Goal: Task Accomplishment & Management: Manage account settings

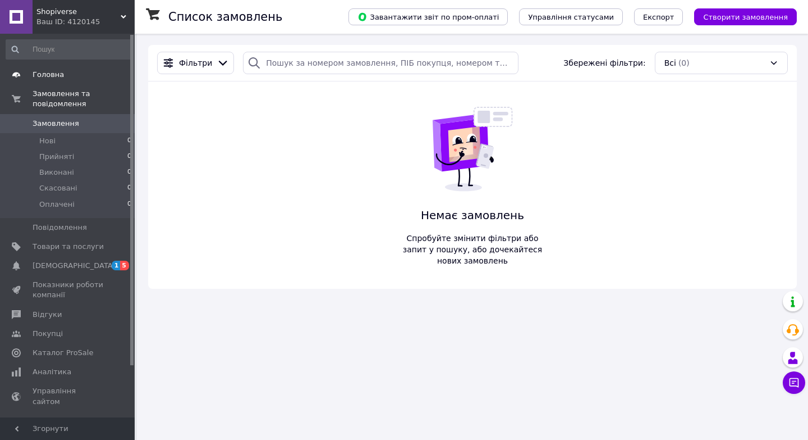
click at [54, 76] on span "Головна" at bounding box center [48, 75] width 31 height 10
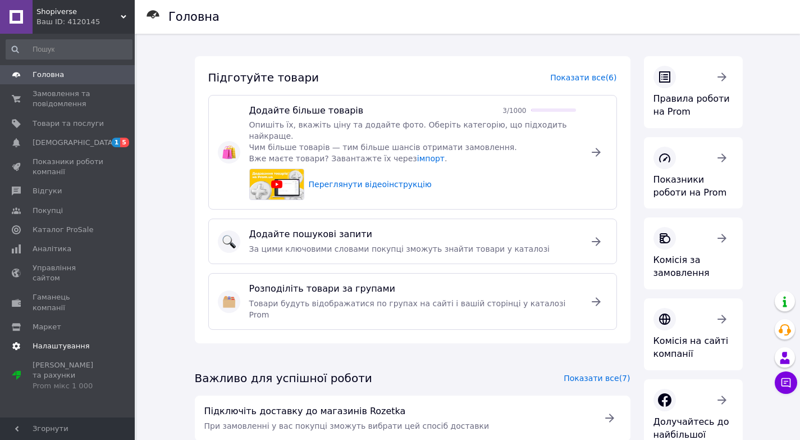
click at [60, 341] on span "Налаштування" at bounding box center [61, 346] width 57 height 10
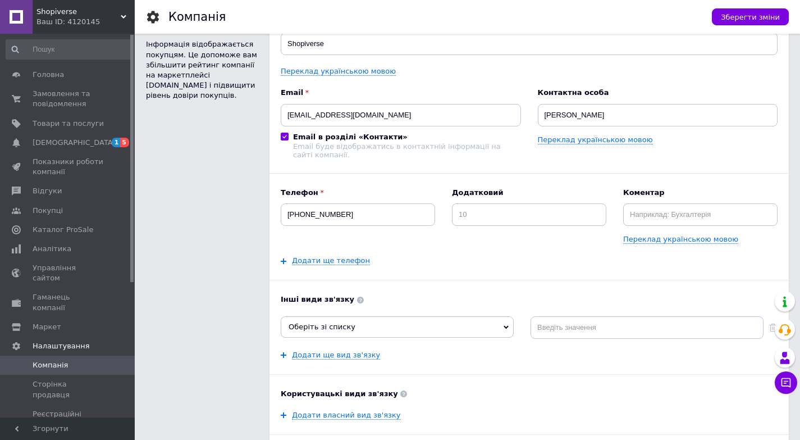
scroll to position [112, 0]
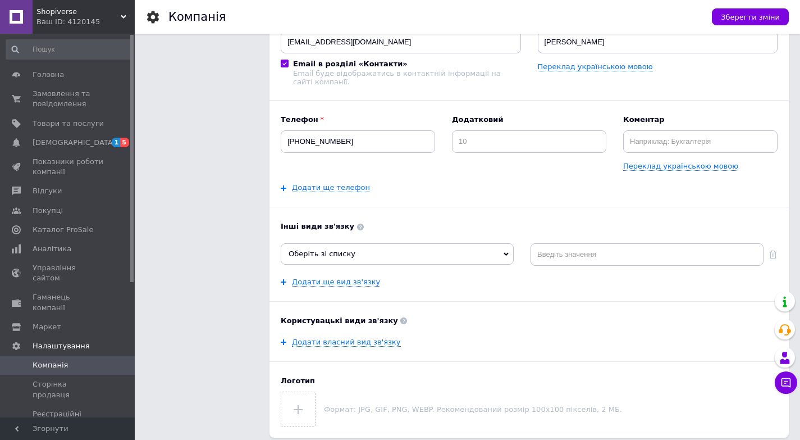
click at [505, 252] on span "Оберіть зі списку" at bounding box center [397, 253] width 233 height 21
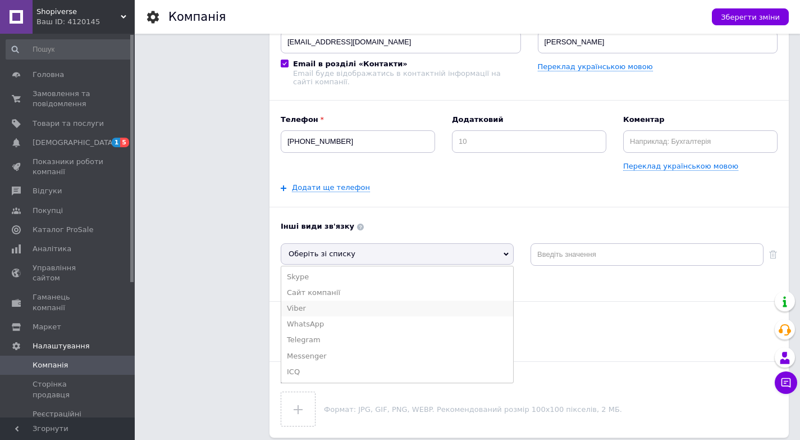
click at [298, 311] on li "Viber" at bounding box center [397, 308] width 232 height 16
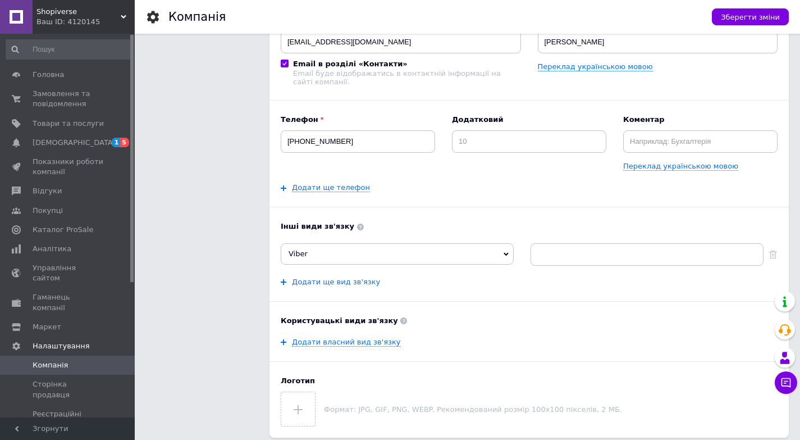
click at [335, 284] on link "Додати ще вид зв'язку" at bounding box center [336, 281] width 88 height 9
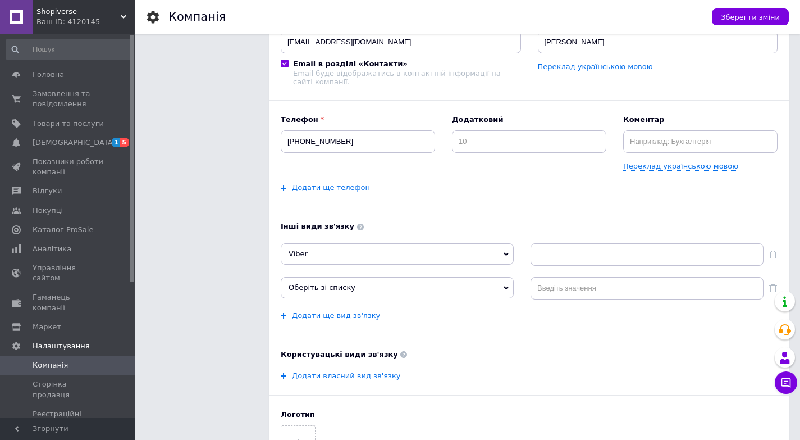
click at [505, 286] on span "Оберіть зі списку" at bounding box center [397, 287] width 233 height 21
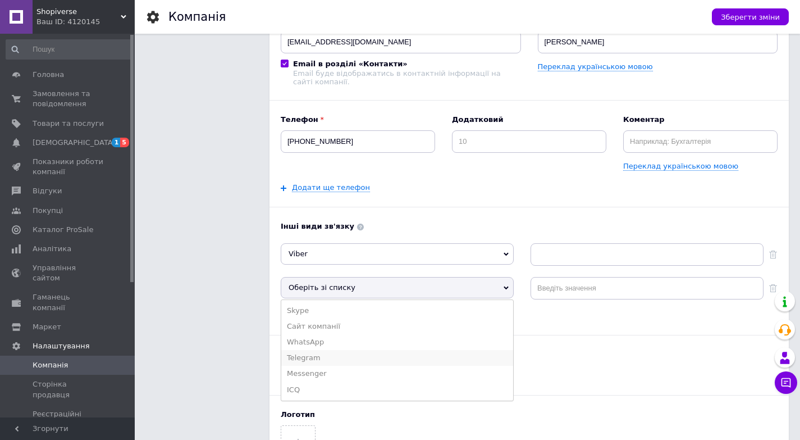
click at [311, 356] on li "Telegram" at bounding box center [397, 358] width 232 height 16
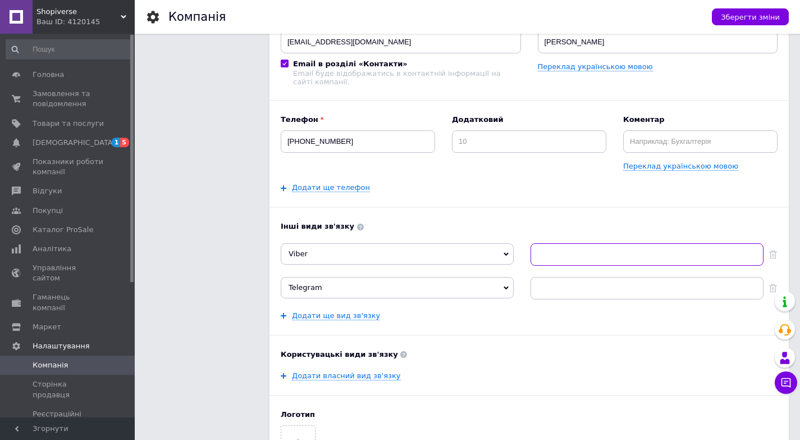
click at [570, 262] on input at bounding box center [647, 254] width 233 height 22
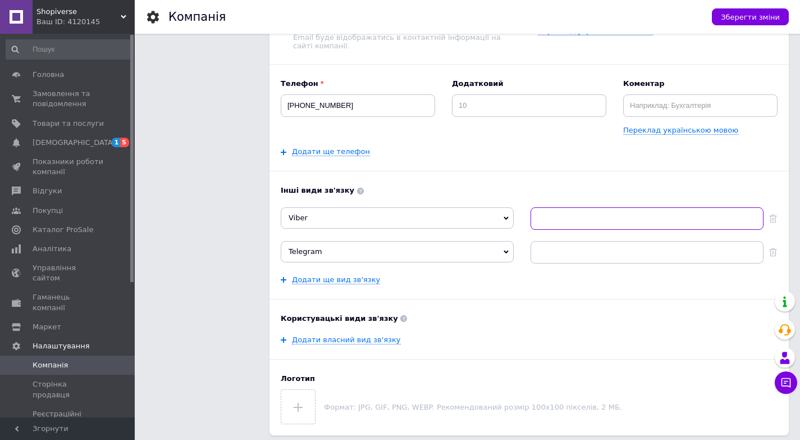
scroll to position [168, 0]
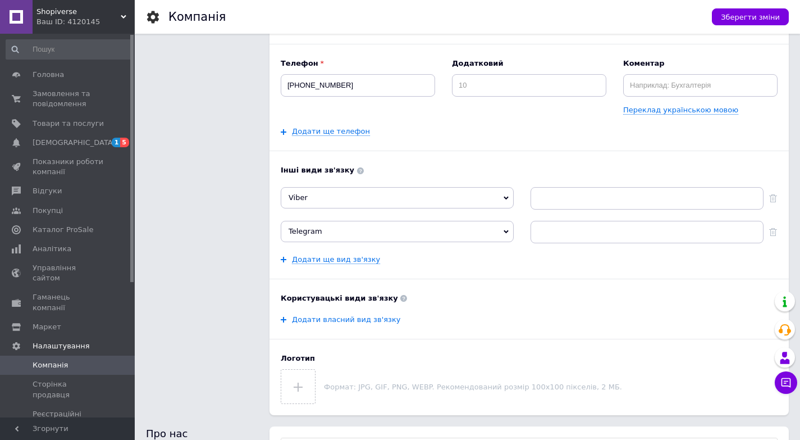
click at [372, 324] on link "Додати власний вид зв'язку" at bounding box center [346, 319] width 109 height 9
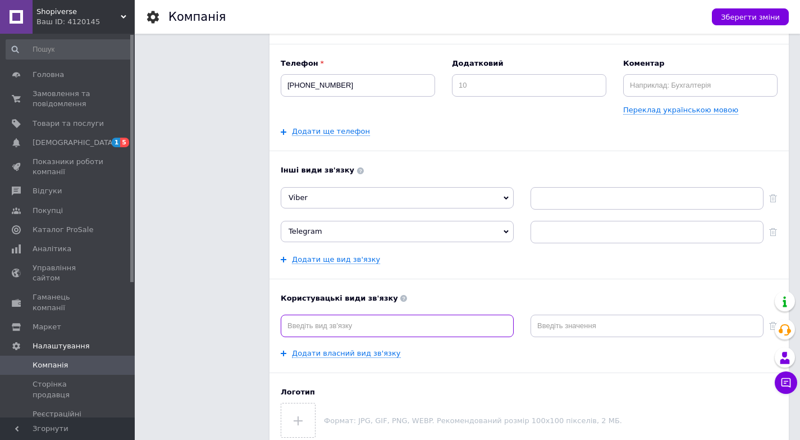
click at [478, 323] on input at bounding box center [397, 325] width 233 height 22
click at [476, 299] on b "Користувацькі види зв'язку" at bounding box center [529, 298] width 497 height 10
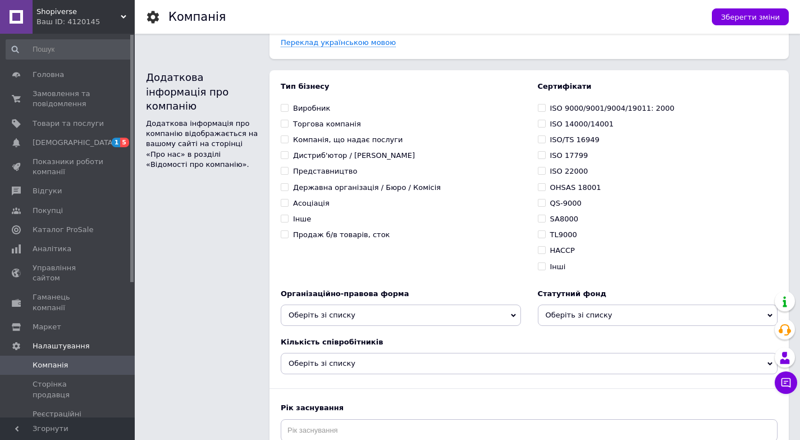
scroll to position [842, 0]
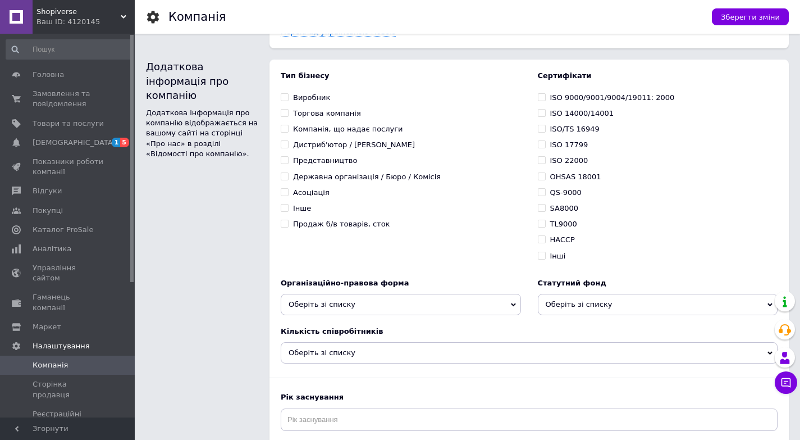
click at [509, 298] on span "Оберіть зі списку" at bounding box center [401, 304] width 240 height 21
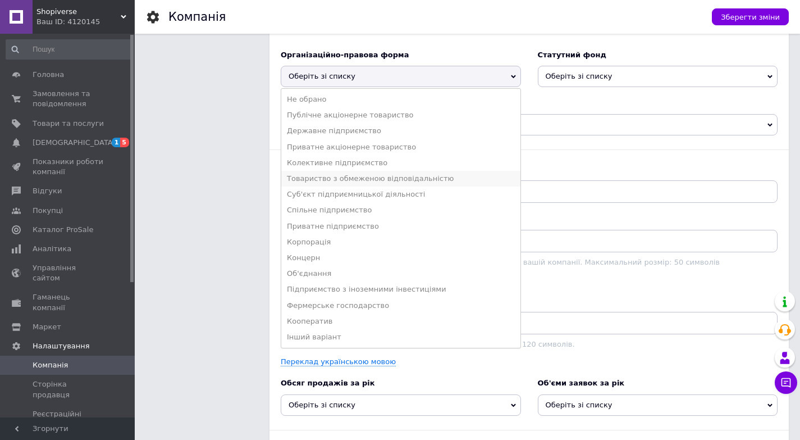
scroll to position [1123, 0]
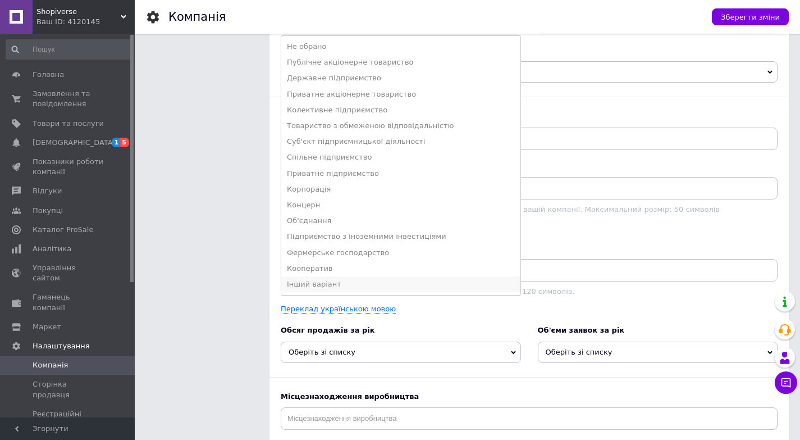
click at [290, 281] on li "Інший варіант" at bounding box center [400, 284] width 239 height 16
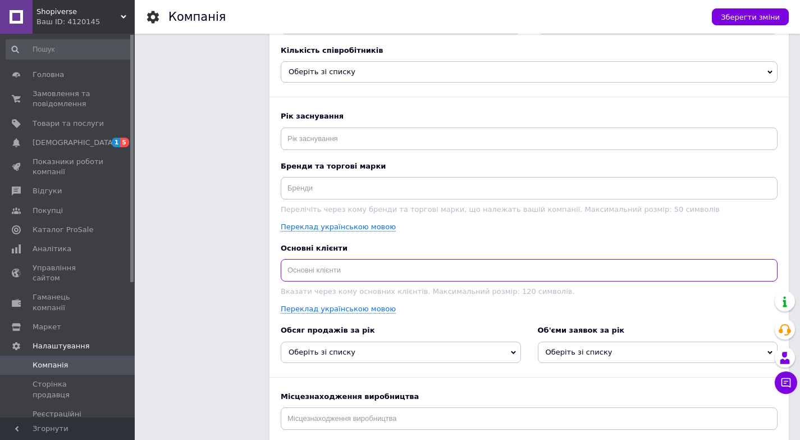
click at [376, 269] on input at bounding box center [529, 270] width 497 height 22
click at [516, 349] on span "Оберіть зі списку" at bounding box center [401, 351] width 240 height 21
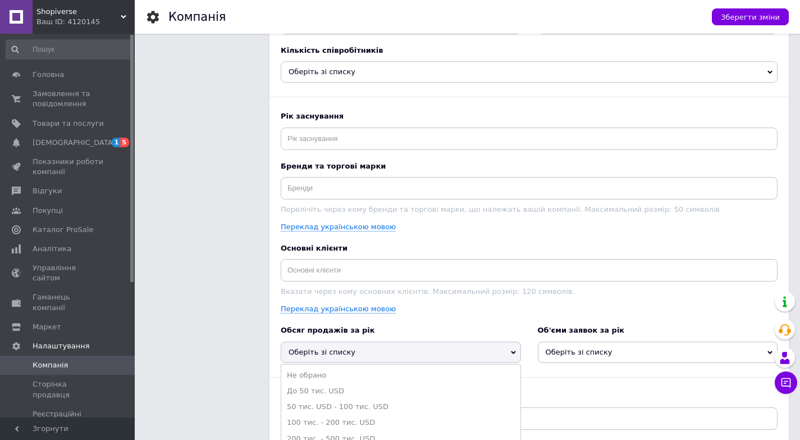
click at [507, 313] on div "Тип бізнесу Виробник Торгова компанія Компанія, що надає послуги Дистриб'ютор /…" at bounding box center [529, 167] width 497 height 755
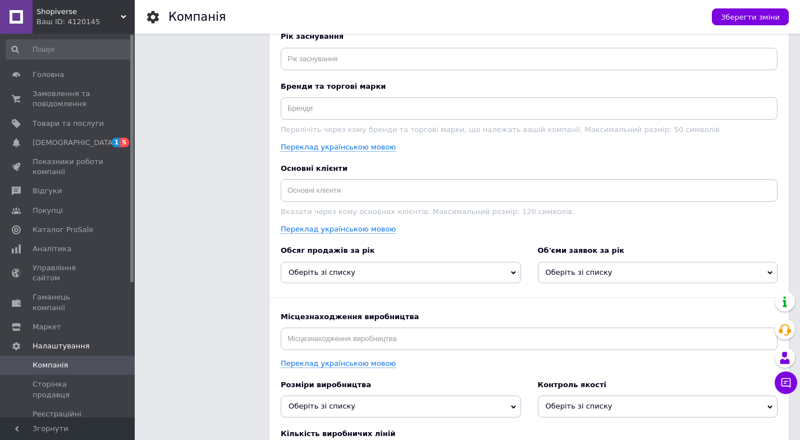
scroll to position [1235, 0]
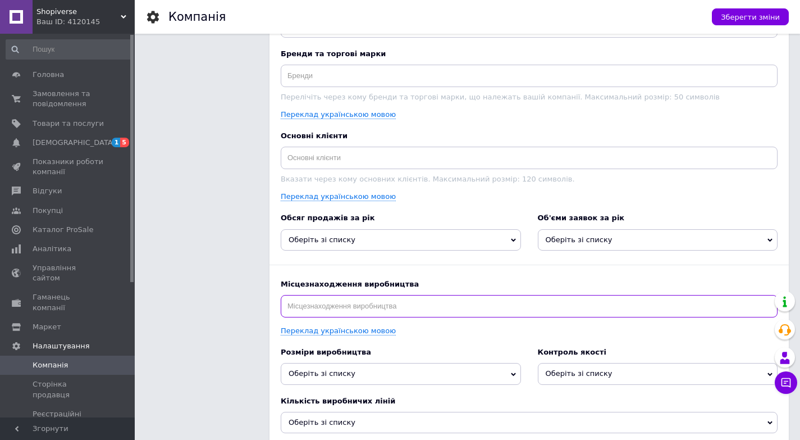
click at [742, 305] on input at bounding box center [529, 306] width 497 height 22
click at [289, 301] on input "[GEOGRAPHIC_DATA]" at bounding box center [529, 306] width 497 height 22
click at [291, 304] on input "[GEOGRAPHIC_DATA]" at bounding box center [529, 306] width 497 height 22
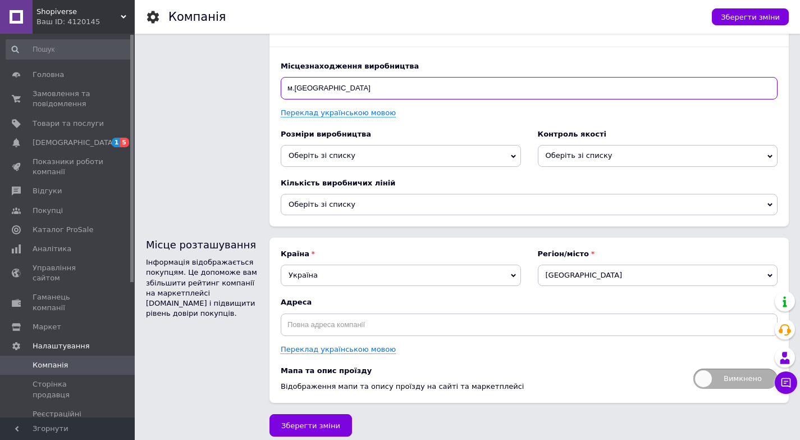
scroll to position [1458, 0]
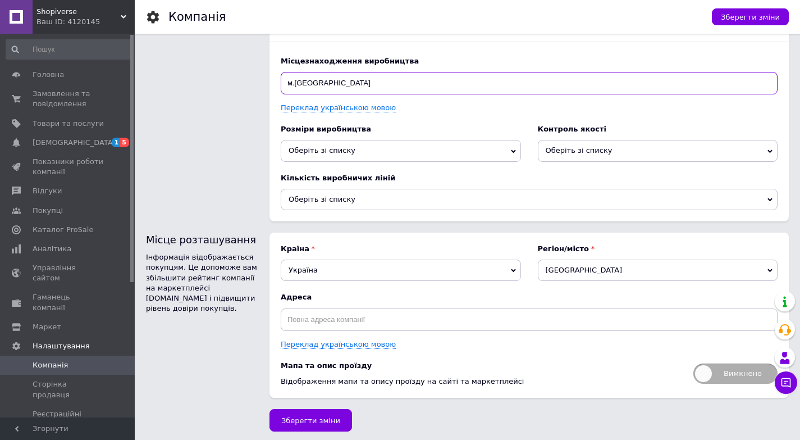
type input "м.[GEOGRAPHIC_DATA]"
click at [770, 268] on icon at bounding box center [769, 270] width 5 height 5
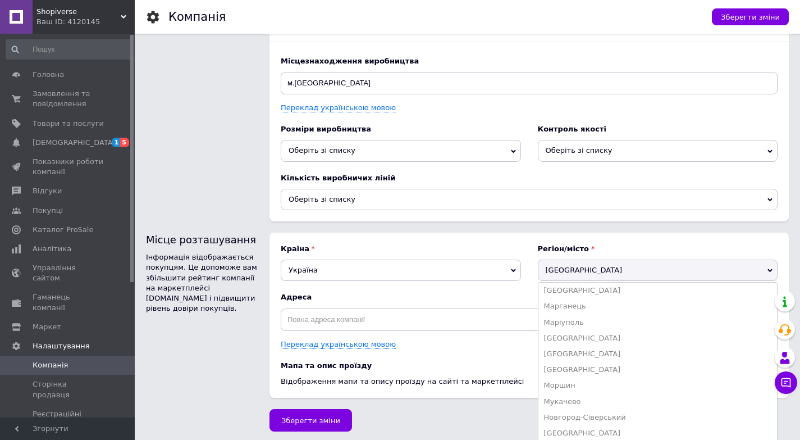
scroll to position [1067, 0]
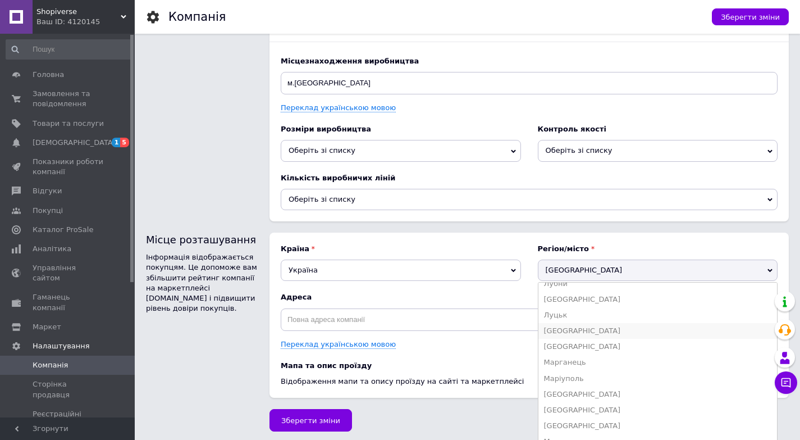
click at [563, 327] on li "[GEOGRAPHIC_DATA]" at bounding box center [657, 331] width 239 height 16
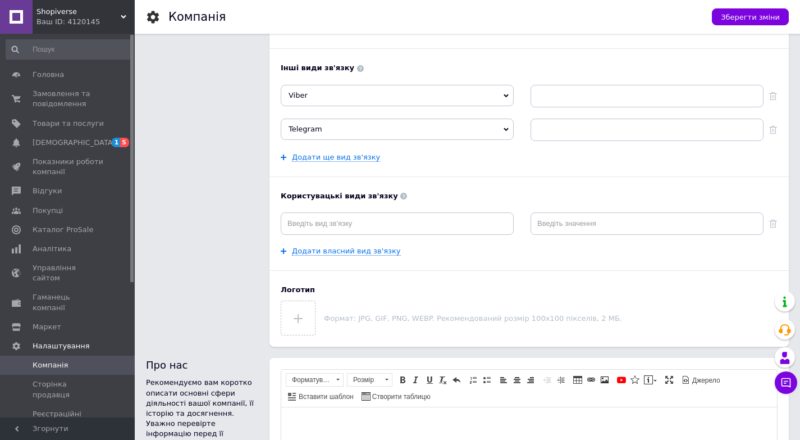
scroll to position [0, 0]
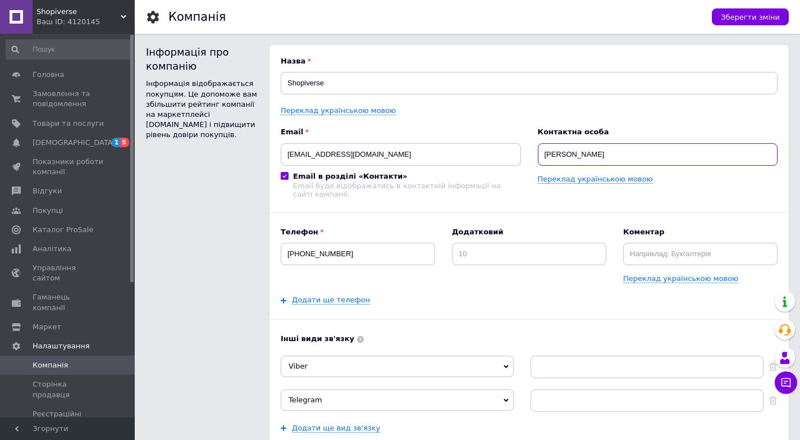
click at [596, 155] on input "[PERSON_NAME]" at bounding box center [658, 154] width 240 height 22
type input "М"
click at [437, 294] on div "Телефон [PHONE_NUMBER] Додатковий Коментар Переклад українською мовою Додати ще…" at bounding box center [529, 266] width 497 height 79
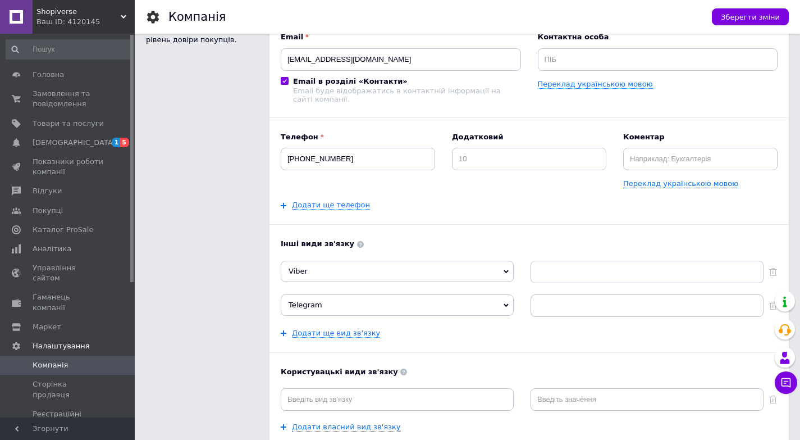
scroll to position [112, 0]
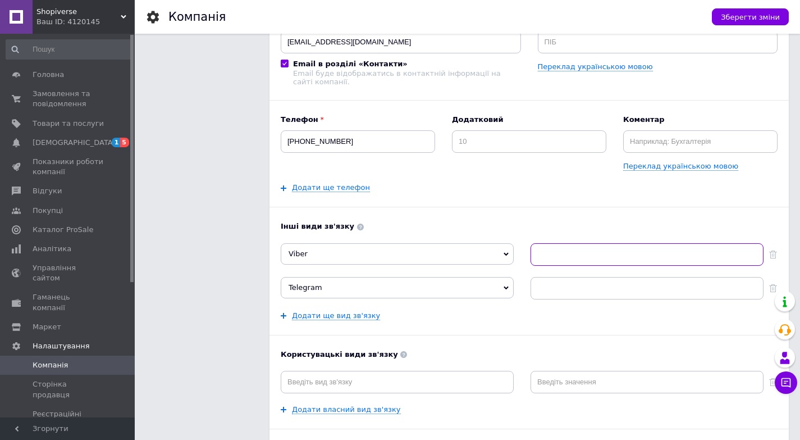
click at [566, 259] on input at bounding box center [647, 254] width 233 height 22
type input "0686304550"
click at [563, 290] on input at bounding box center [647, 288] width 233 height 22
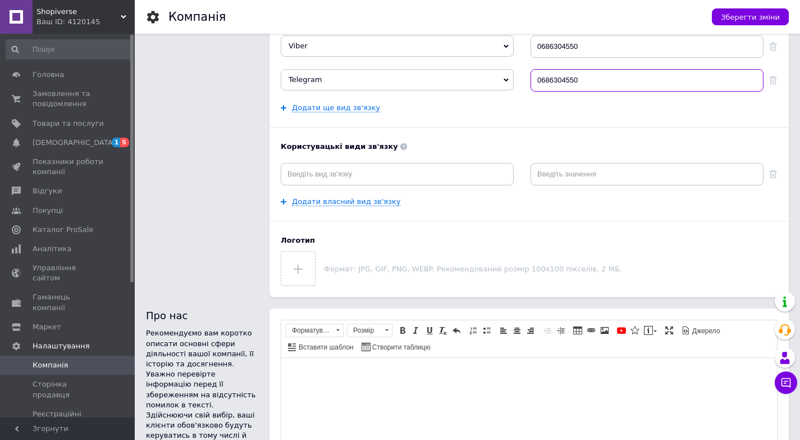
scroll to position [337, 0]
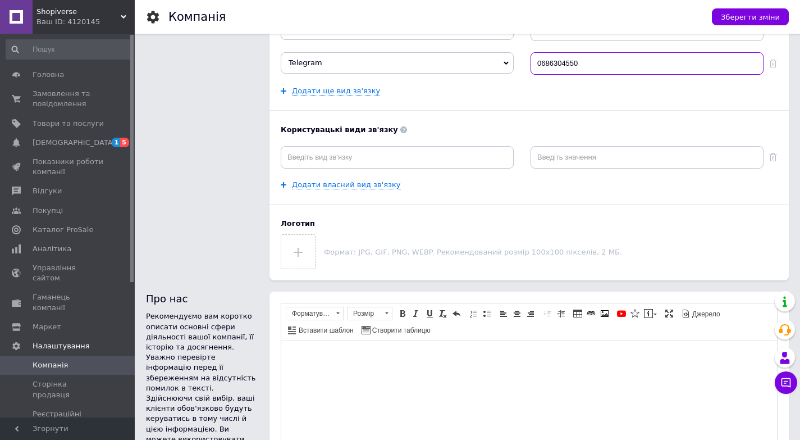
type input "0686304550"
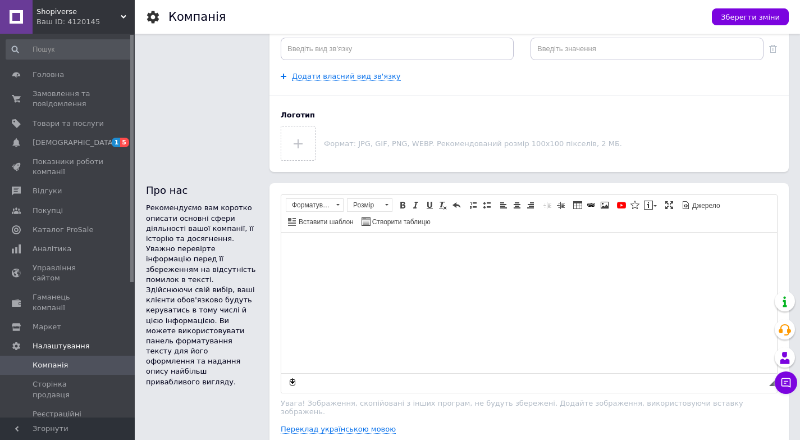
scroll to position [449, 0]
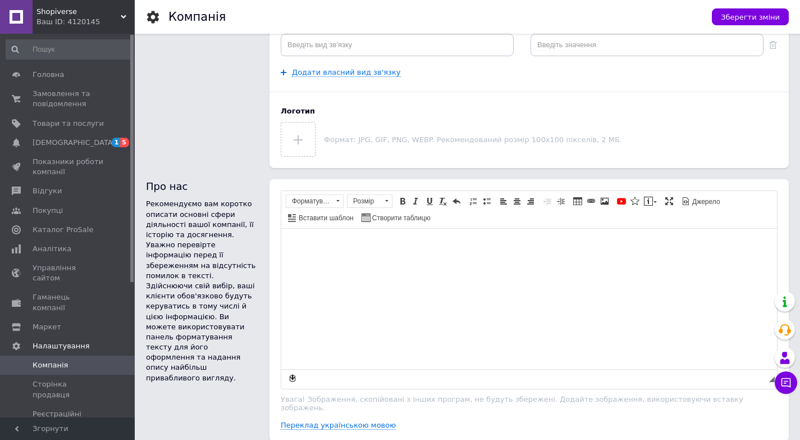
click at [347, 258] on html at bounding box center [529, 245] width 496 height 34
drag, startPoint x: 338, startPoint y: 238, endPoint x: 309, endPoint y: 241, distance: 28.8
click at [309, 241] on body "Редактор, B3390042-D92E-4D30-88E1-FEFA91E8E455" at bounding box center [528, 246] width 473 height 12
click at [322, 251] on span "Вставити" at bounding box center [316, 251] width 13 height 13
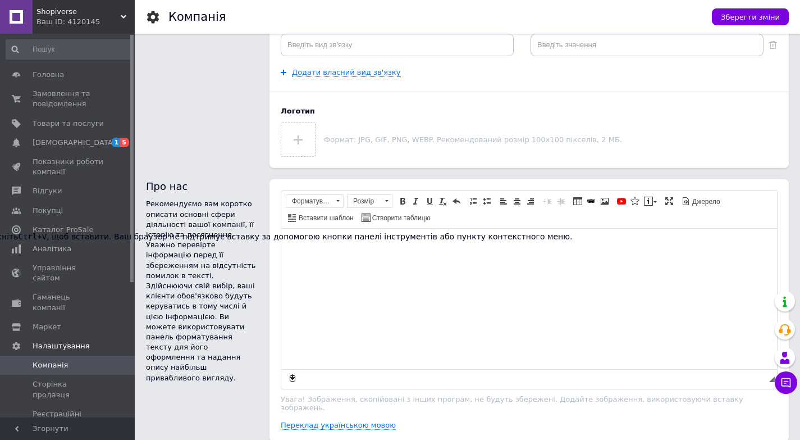
click at [358, 252] on html at bounding box center [529, 245] width 496 height 34
drag, startPoint x: 358, startPoint y: 252, endPoint x: 393, endPoint y: 259, distance: 36.1
click at [393, 259] on html at bounding box center [529, 245] width 496 height 34
click at [492, 235] on html at bounding box center [529, 245] width 496 height 34
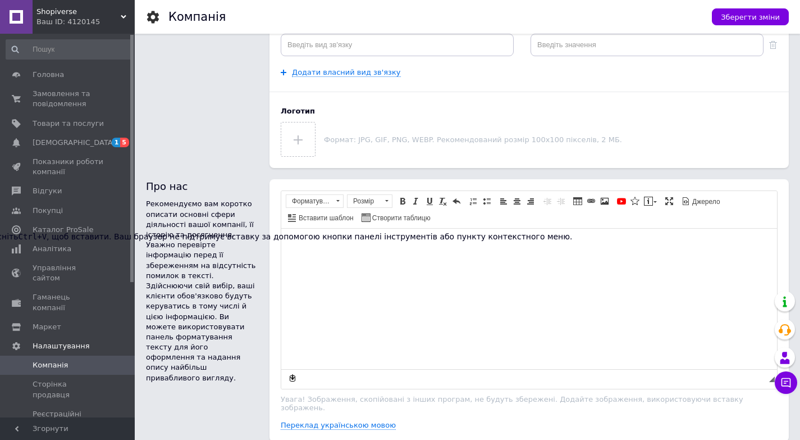
click at [492, 235] on html at bounding box center [529, 245] width 496 height 34
click at [328, 263] on html at bounding box center [529, 245] width 496 height 34
click at [324, 240] on body "Редактор, B3390042-D92E-4D30-88E1-FEFA91E8E455" at bounding box center [528, 246] width 473 height 12
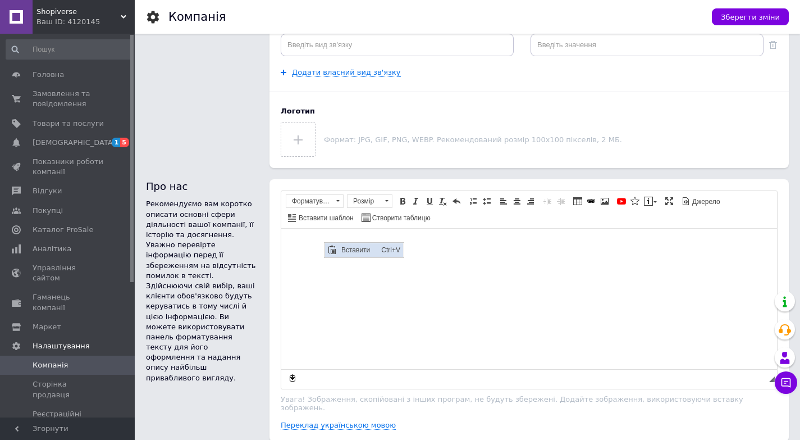
click at [345, 248] on span "Вставити" at bounding box center [359, 249] width 40 height 13
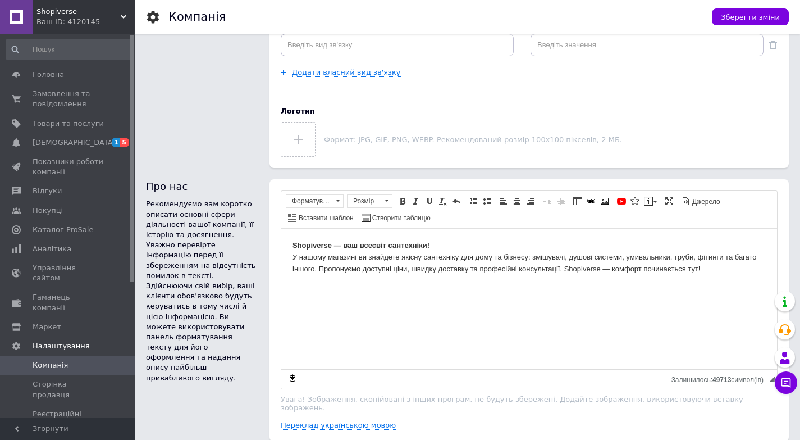
click at [692, 255] on body "Shopiverse — ваш всесвіт сантехніки! У нашому магазині ви знайдете якісну санте…" at bounding box center [528, 257] width 473 height 35
click at [693, 258] on body "Shopiverse — ваш всесвіт сантехніки! У нашому магазині ви знайдете якісну санте…" at bounding box center [528, 257] width 473 height 35
click at [694, 258] on body "Shopiverse — ваш всесвіт сантехніки! У нашому магазині ви знайдете якісну санте…" at bounding box center [528, 257] width 473 height 35
click at [696, 258] on body "Shopiverse — ваш всесвіт сантехніки! У нашому магазині ви знайдете якісну санте…" at bounding box center [528, 257] width 473 height 35
click at [533, 269] on body "Shopiverse — ваш всесвіт сантехніки! У нашому магазині ви знайдете якісну санте…" at bounding box center [528, 257] width 473 height 35
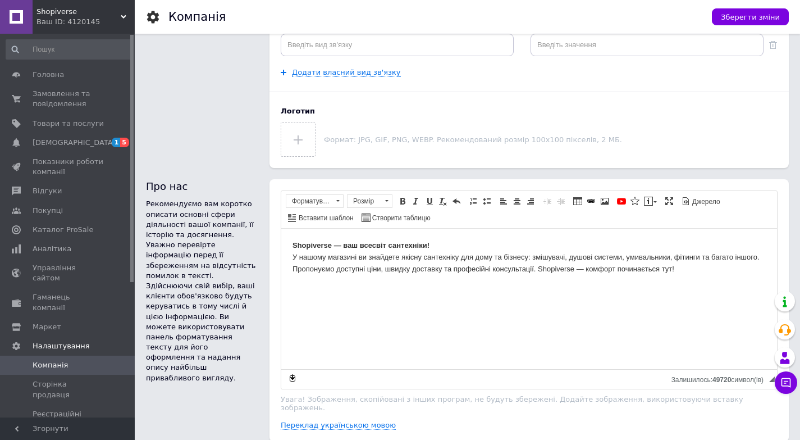
click at [533, 269] on body "Shopiverse — ваш всесвіт сантехніки! У нашому магазині ви знайдете якісну санте…" at bounding box center [528, 257] width 473 height 35
drag, startPoint x: 294, startPoint y: 243, endPoint x: 432, endPoint y: 244, distance: 138.7
click at [432, 244] on body "Shopiverse — ваш всесвіт сантехніки! У нашому магазині ви знайдете якісну санте…" at bounding box center [528, 257] width 473 height 35
click at [404, 202] on span at bounding box center [402, 200] width 9 height 9
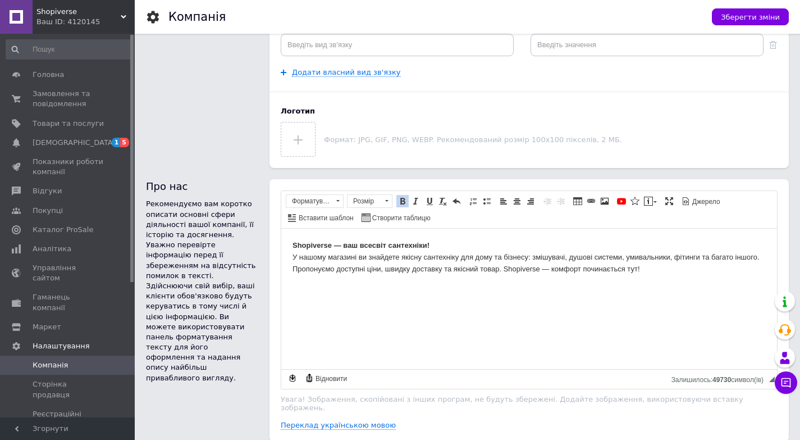
click at [402, 204] on span at bounding box center [402, 200] width 9 height 9
click at [405, 204] on span at bounding box center [402, 200] width 9 height 9
drag, startPoint x: 504, startPoint y: 268, endPoint x: 539, endPoint y: 270, distance: 34.8
click at [539, 270] on body "Shopiverse — ваш всесвіт сантехніки! У нашому магазині ви знайдете якісну санте…" at bounding box center [528, 257] width 473 height 35
click at [406, 203] on span at bounding box center [402, 200] width 9 height 9
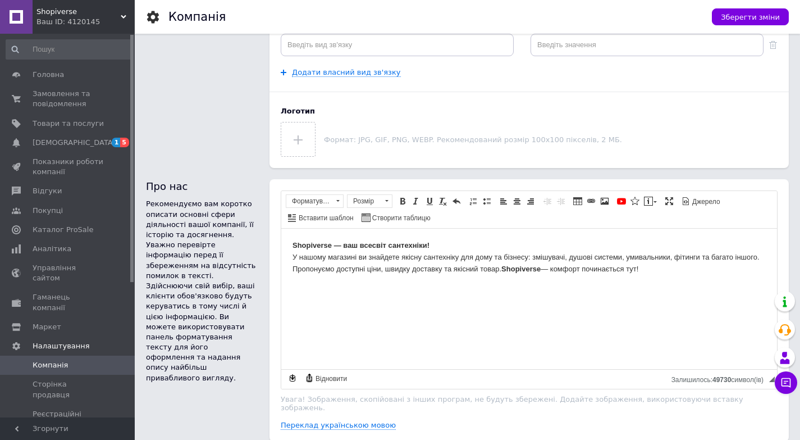
click at [483, 286] on html "Shopiverse — ваш всесвіт сантехніки! У нашому магазині ви знайдете якісну санте…" at bounding box center [529, 256] width 496 height 57
drag, startPoint x: 533, startPoint y: 257, endPoint x: 757, endPoint y: 257, distance: 224.0
click at [757, 257] on body "Shopiverse — ваш всесвіт сантехніки! У нашому магазині ви знайдете якісну санте…" at bounding box center [528, 257] width 473 height 35
click at [432, 203] on span at bounding box center [429, 200] width 9 height 9
click at [490, 286] on html "Shopiverse — ваш всесвіт сантехніки! У нашому магазині ви знайдете якісну санте…" at bounding box center [529, 256] width 496 height 57
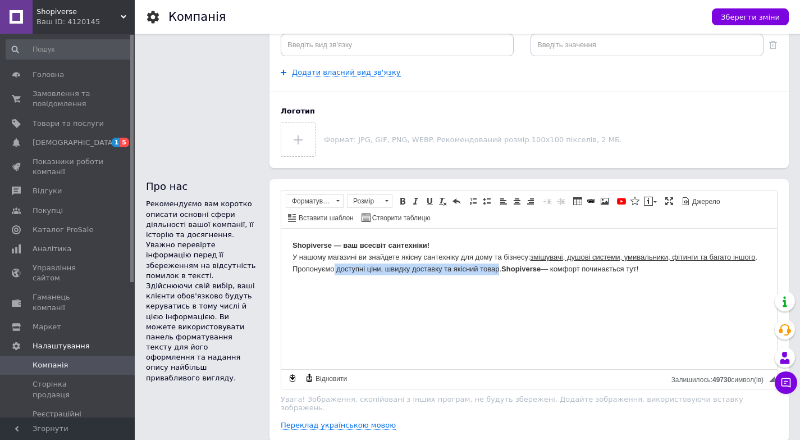
drag, startPoint x: 335, startPoint y: 267, endPoint x: 499, endPoint y: 271, distance: 163.4
click at [499, 271] on body "Shopiverse — ваш всесвіт сантехніки! У нашому магазині ви знайдете якісну санте…" at bounding box center [528, 257] width 473 height 35
click at [431, 205] on span at bounding box center [429, 200] width 9 height 9
click at [470, 286] on html "Shopiverse — ваш всесвіт сантехніки! У нашому магазині ви знайдете якісну санте…" at bounding box center [529, 256] width 496 height 57
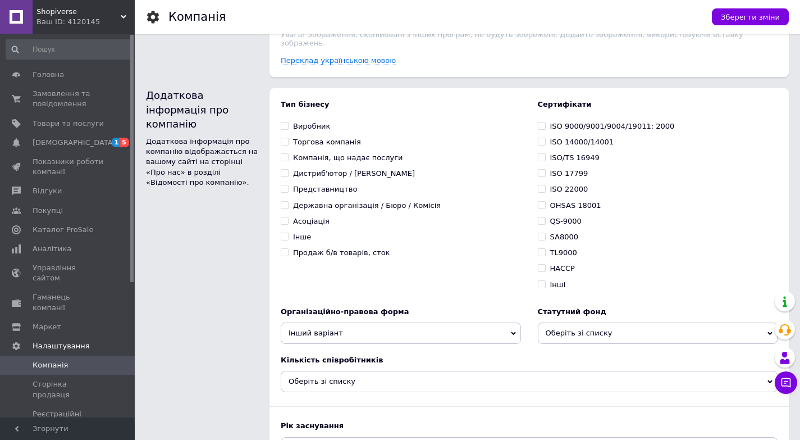
scroll to position [842, 0]
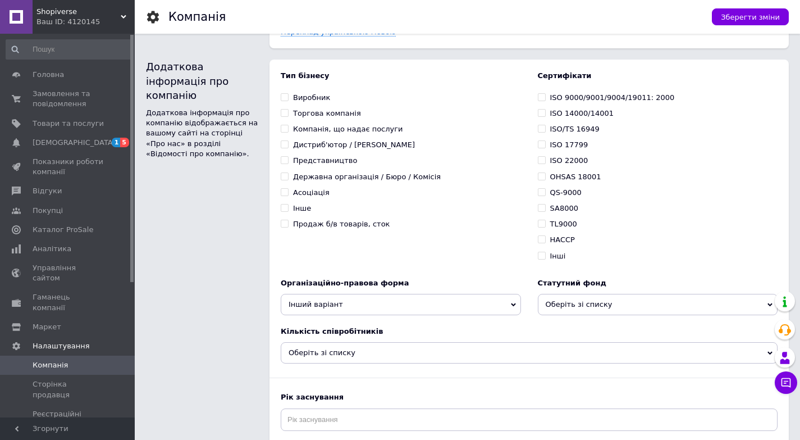
click at [771, 303] on icon at bounding box center [769, 304] width 5 height 3
click at [737, 249] on div "Сертифікати ISO 9000/9001/9004/19011: 2000 ISO 14000/14001 ISO/TS 16949 ISO 177…" at bounding box center [658, 168] width 240 height 195
click at [512, 296] on span "Інший варіант" at bounding box center [401, 304] width 240 height 21
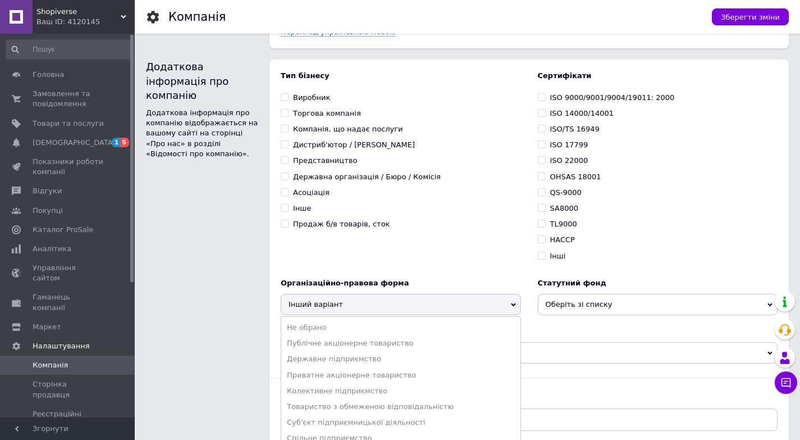
click at [497, 250] on div "Тип бізнесу Виробник Торгова компанія Компанія, що надає послуги Дистриб'ютор /…" at bounding box center [401, 168] width 240 height 195
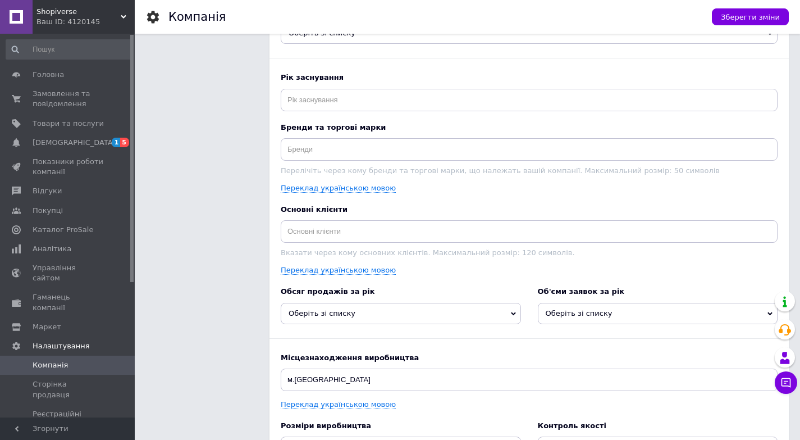
scroll to position [1179, 0]
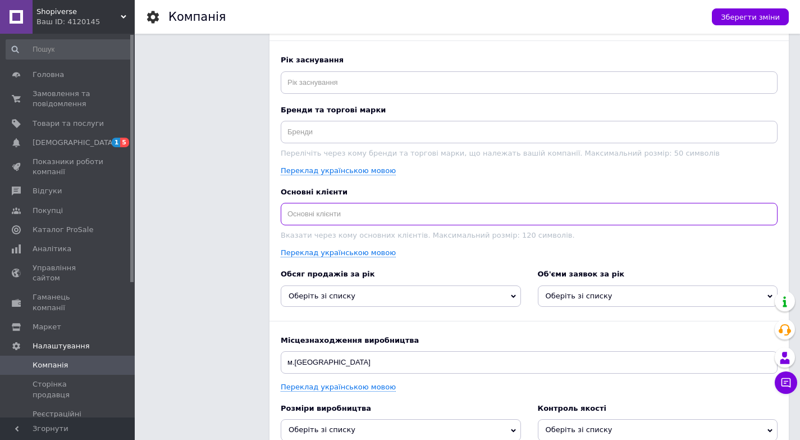
click at [403, 205] on input at bounding box center [529, 214] width 497 height 22
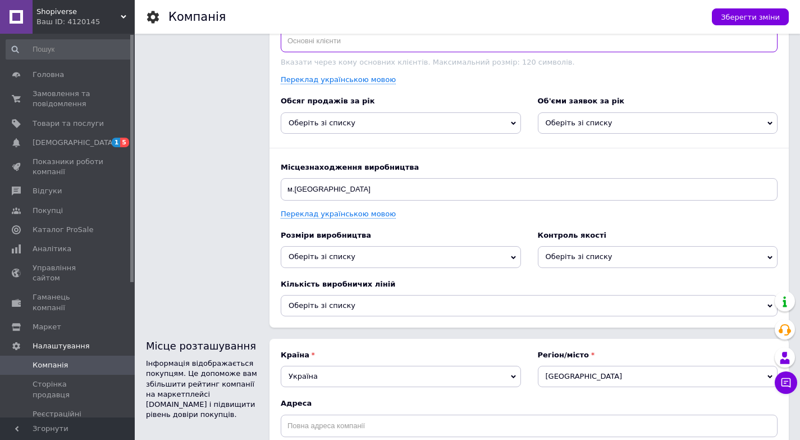
scroll to position [1403, 0]
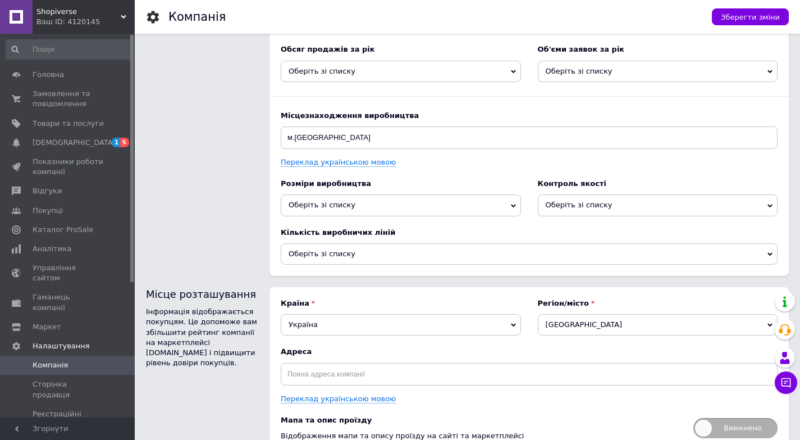
click at [515, 203] on icon at bounding box center [513, 205] width 5 height 5
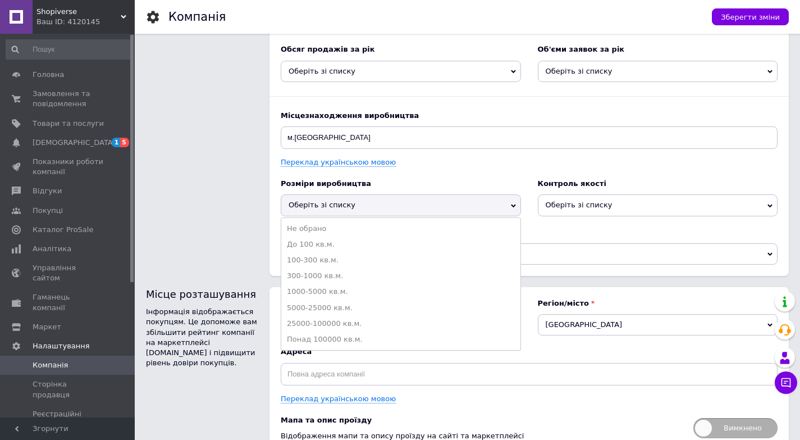
click at [514, 203] on icon at bounding box center [513, 205] width 5 height 5
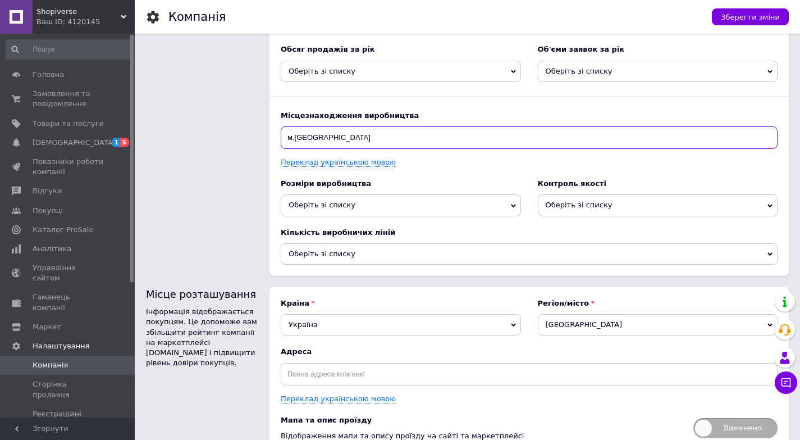
click at [369, 138] on input "м.[GEOGRAPHIC_DATA]" at bounding box center [529, 137] width 497 height 22
type input "м"
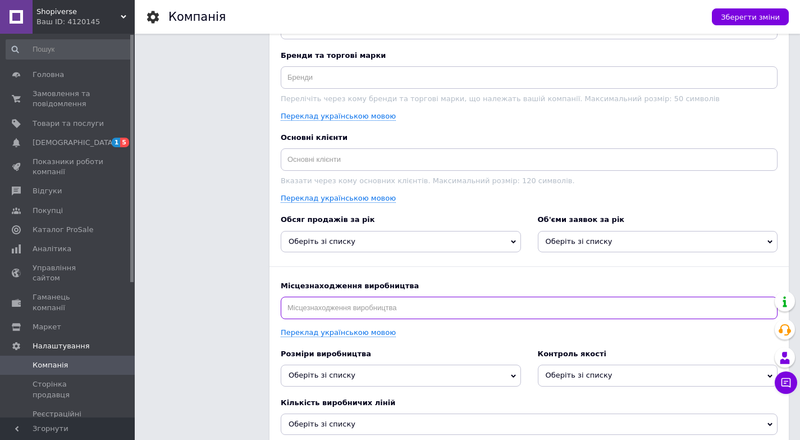
scroll to position [1458, 0]
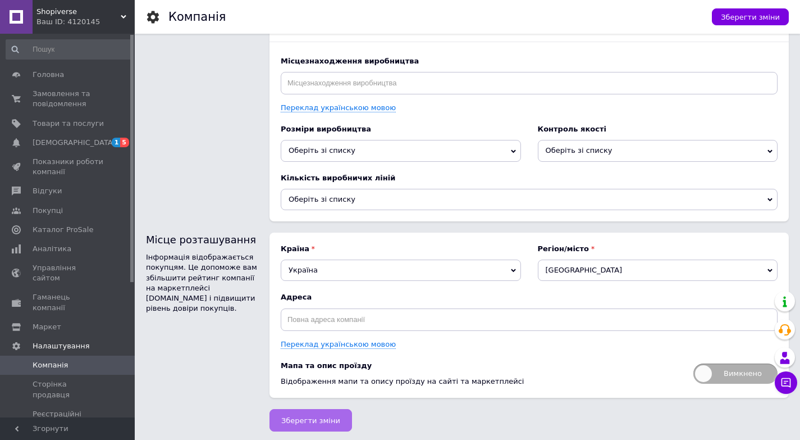
click at [295, 416] on span "Зберегти зміни" at bounding box center [310, 420] width 59 height 8
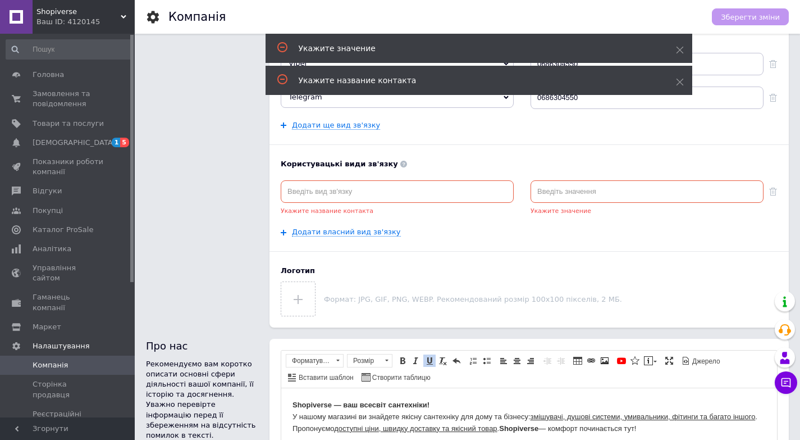
scroll to position [296, 0]
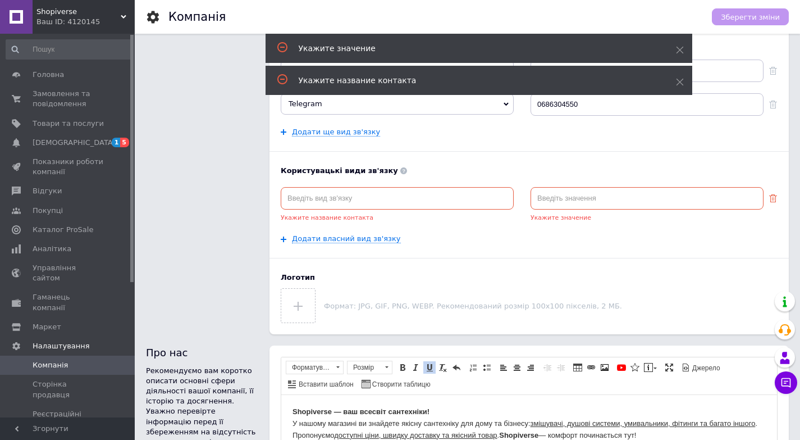
click at [770, 200] on use at bounding box center [773, 198] width 8 height 8
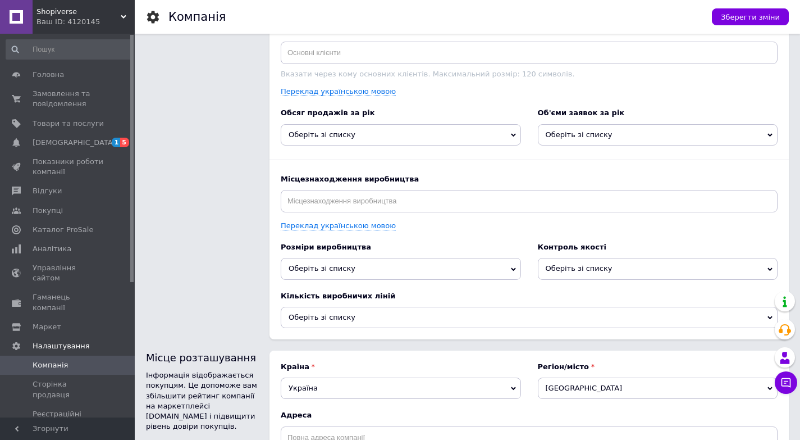
scroll to position [1424, 0]
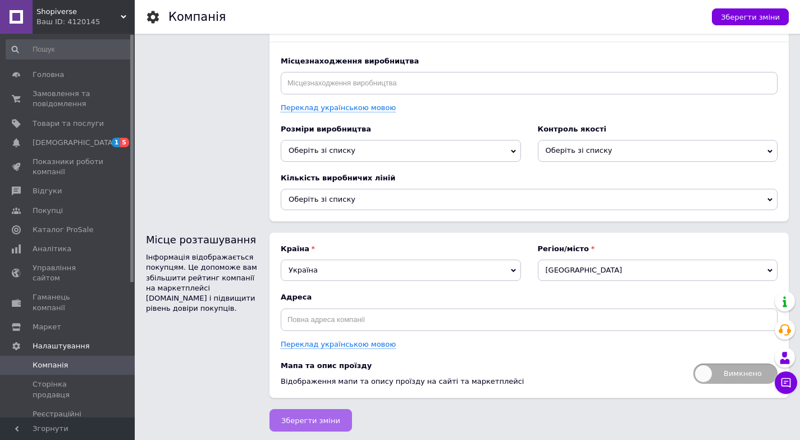
click at [340, 414] on button "Зберегти зміни" at bounding box center [310, 420] width 83 height 22
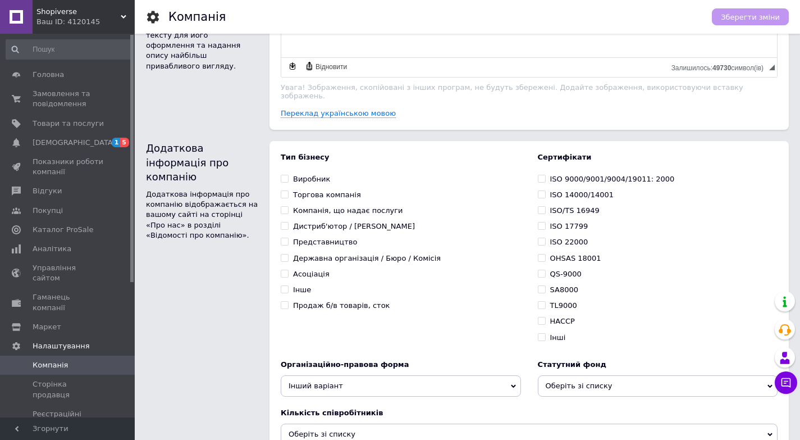
scroll to position [751, 0]
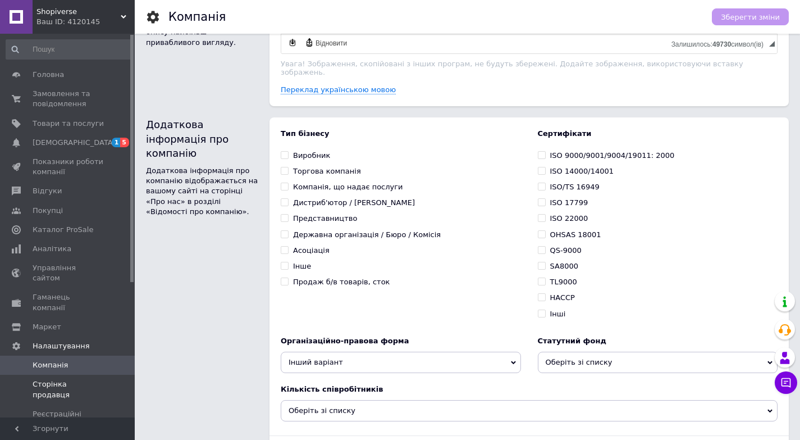
click at [67, 379] on span "Сторінка продавця" at bounding box center [68, 389] width 71 height 20
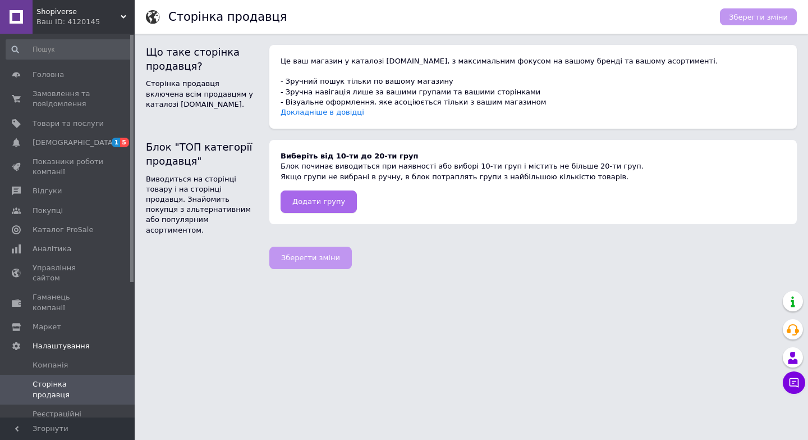
click at [301, 195] on button "Додати групу" at bounding box center [319, 201] width 76 height 22
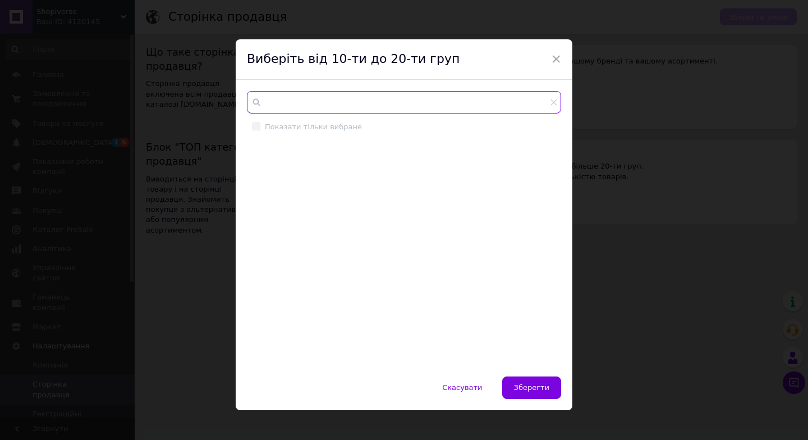
click at [303, 102] on input "text" at bounding box center [404, 102] width 314 height 22
click at [554, 62] on span "×" at bounding box center [556, 58] width 10 height 19
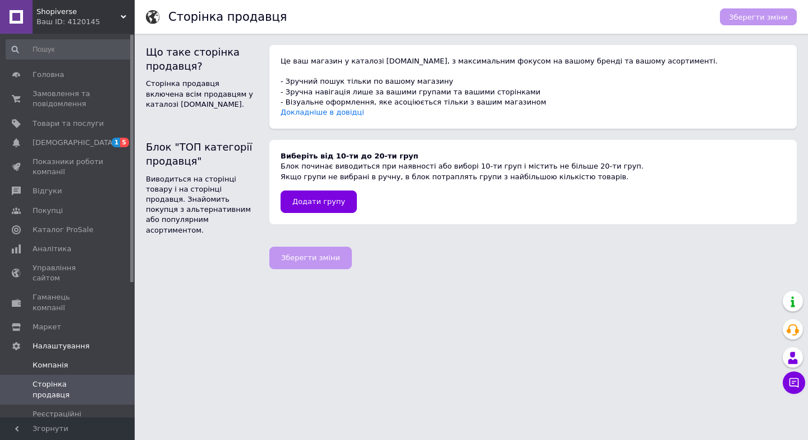
click at [60, 360] on span "Компанія" at bounding box center [50, 365] width 35 height 10
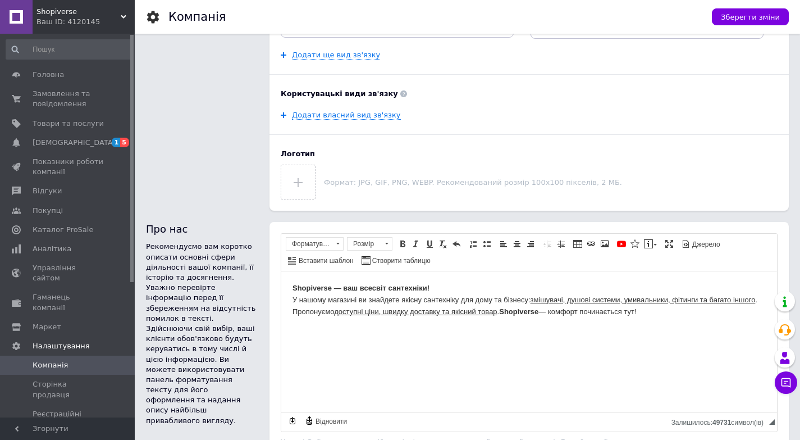
scroll to position [393, 0]
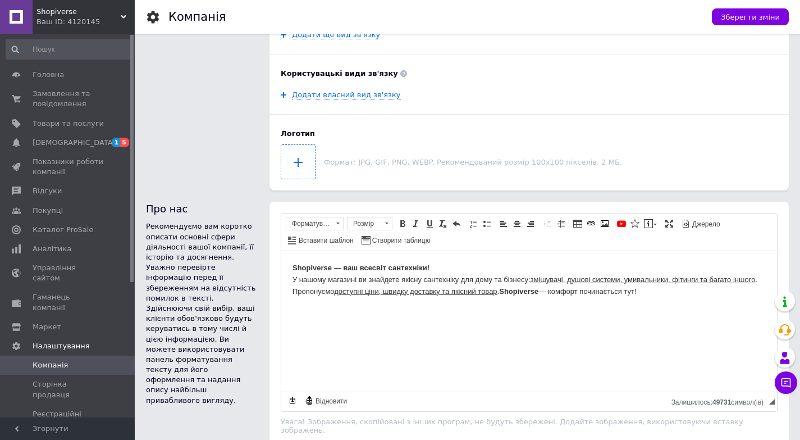
click at [298, 162] on input "file" at bounding box center [298, 162] width 34 height 34
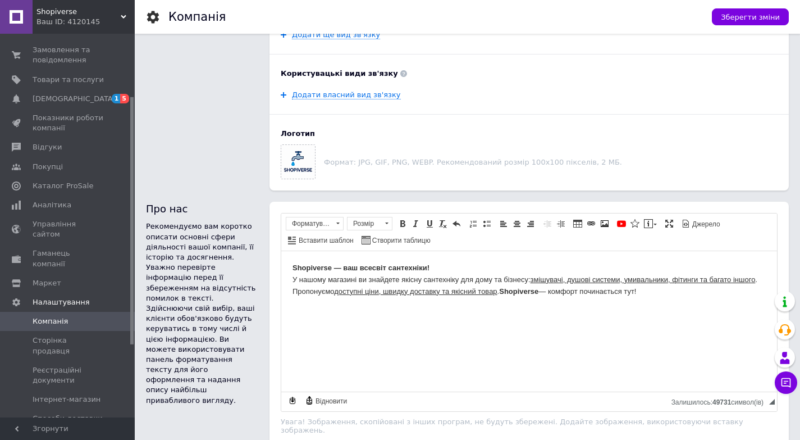
scroll to position [112, 0]
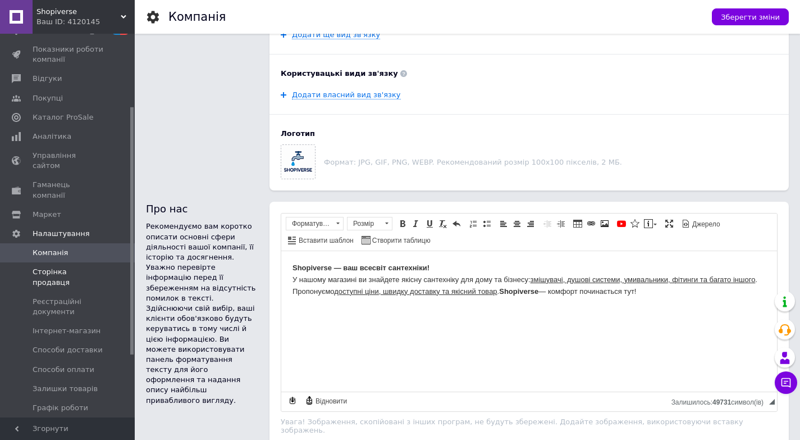
click at [80, 267] on span "Сторінка продавця" at bounding box center [68, 277] width 71 height 20
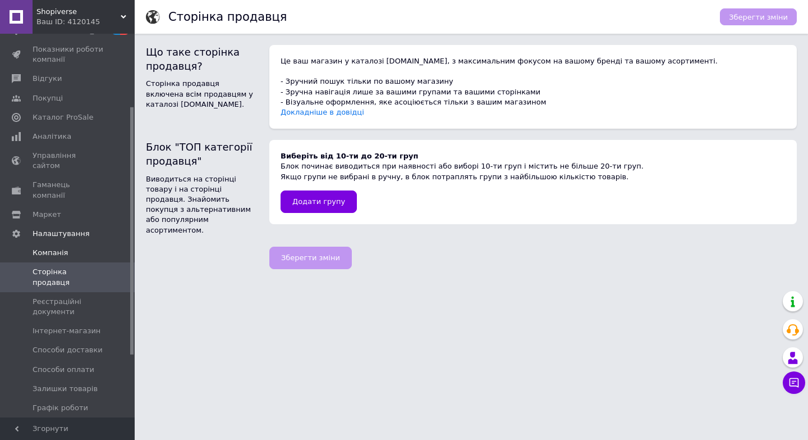
click at [81, 243] on link "Компанія" at bounding box center [69, 252] width 138 height 19
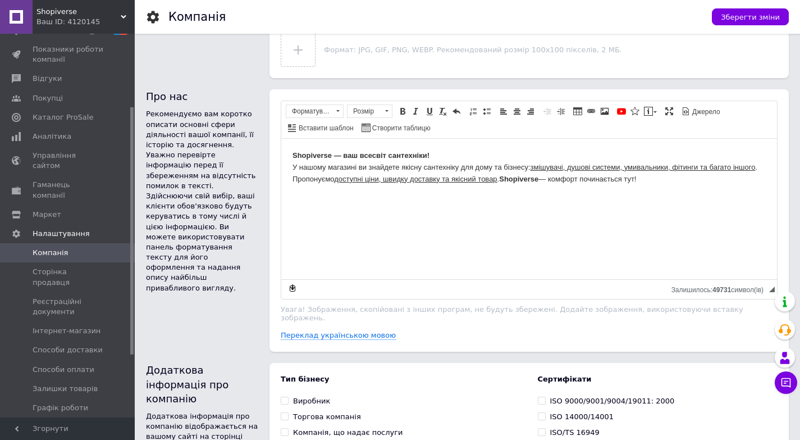
scroll to position [449, 0]
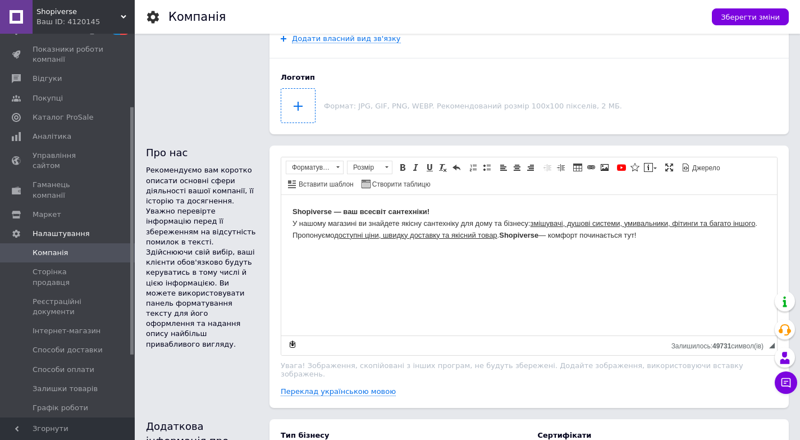
click at [295, 107] on input "file" at bounding box center [298, 106] width 34 height 34
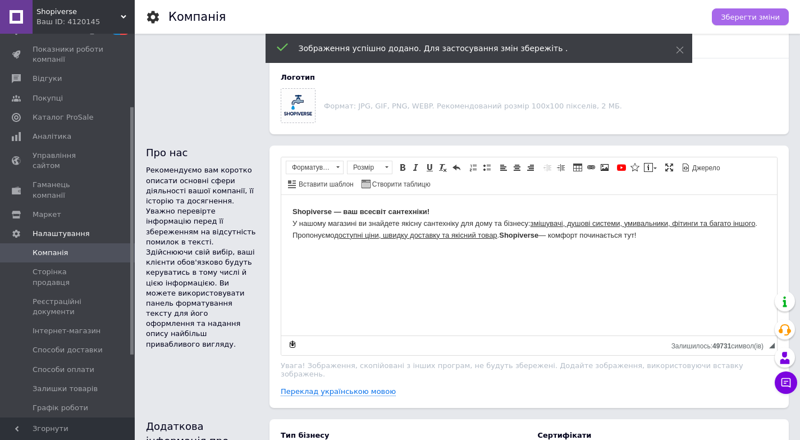
click at [734, 15] on span "Зберегти зміни" at bounding box center [750, 17] width 59 height 8
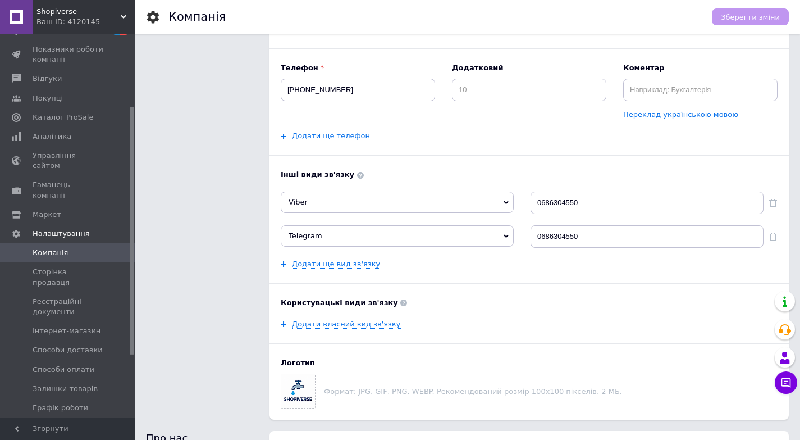
scroll to position [112, 0]
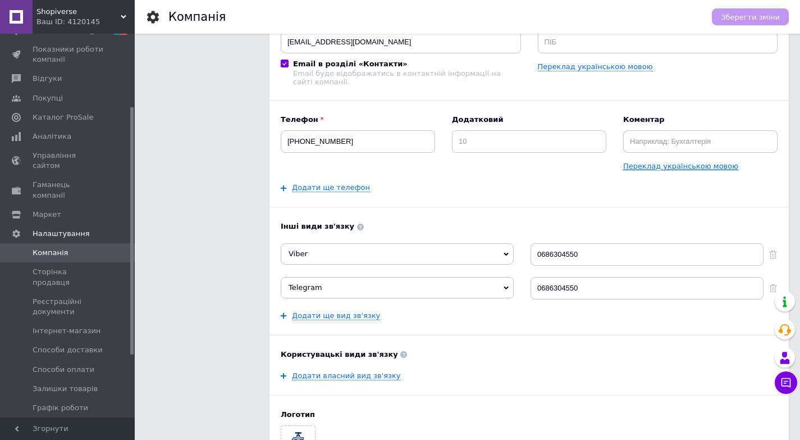
click at [630, 170] on link "Переклад українською мовою" at bounding box center [680, 166] width 115 height 9
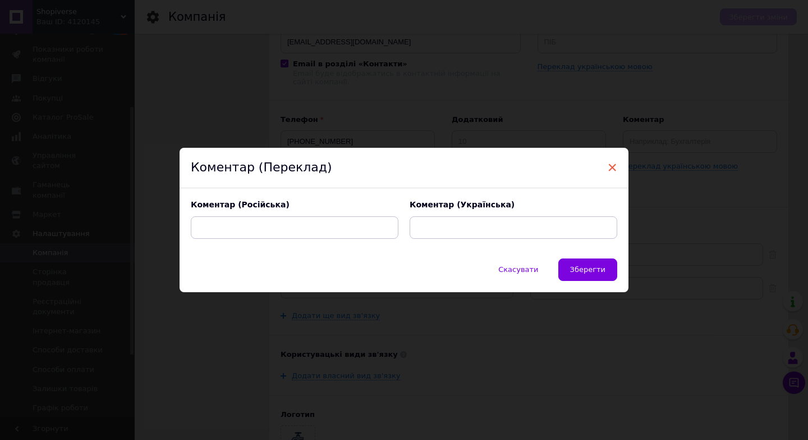
click at [608, 167] on span "×" at bounding box center [612, 167] width 10 height 19
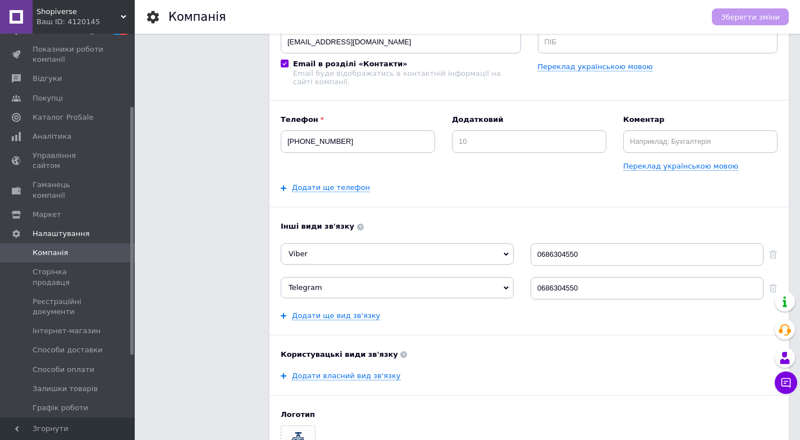
scroll to position [0, 0]
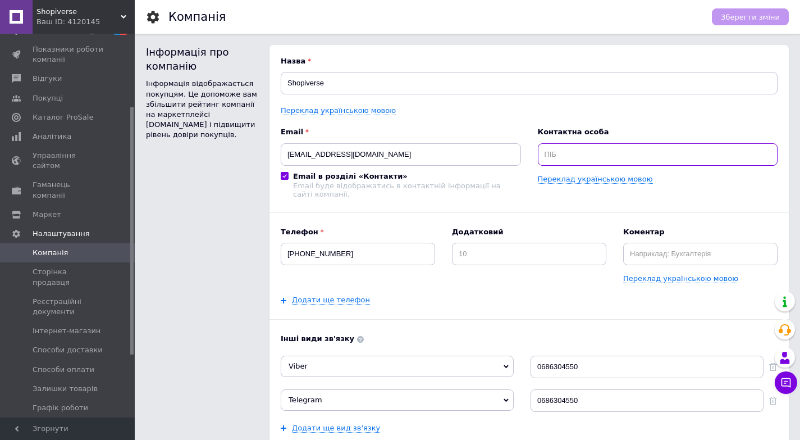
click at [559, 159] on input "text" at bounding box center [658, 154] width 240 height 22
type input "[PERSON_NAME]"
click at [635, 131] on b "Контактна особа" at bounding box center [658, 132] width 240 height 10
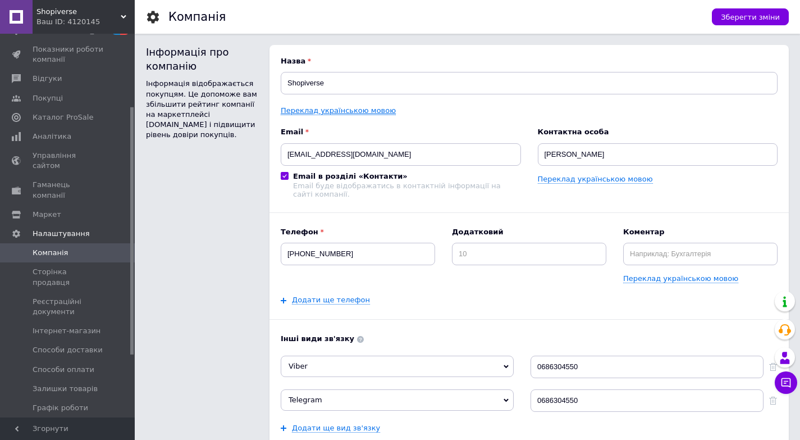
click at [363, 110] on link "Переклад українською мовою" at bounding box center [338, 110] width 115 height 9
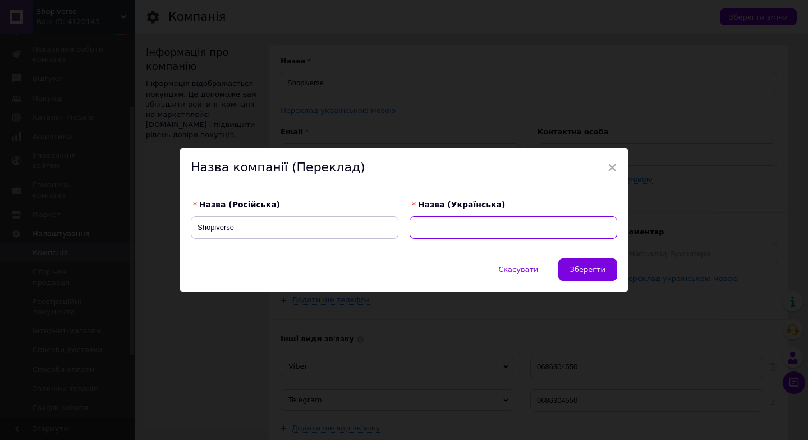
click at [428, 223] on input "text" at bounding box center [514, 227] width 208 height 22
drag, startPoint x: 196, startPoint y: 227, endPoint x: 232, endPoint y: 225, distance: 35.4
click at [232, 225] on input "Shopiverse" at bounding box center [295, 227] width 208 height 22
click at [445, 223] on input "text" at bounding box center [514, 227] width 208 height 22
paste input "Shopiverse"
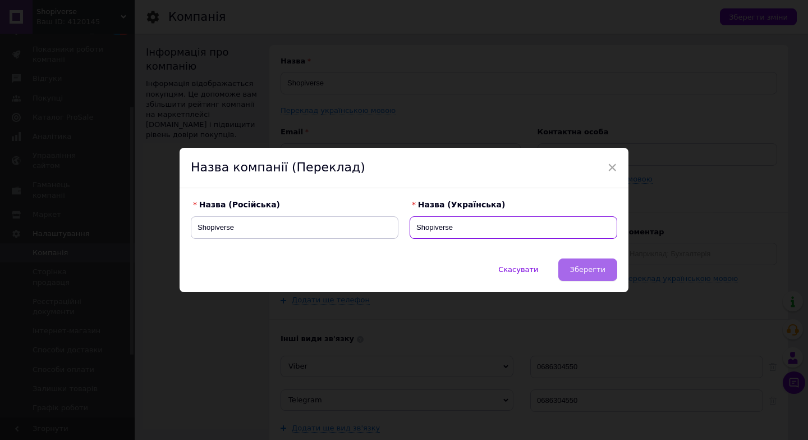
type input "Shopiverse"
click at [573, 266] on button "Зберегти" at bounding box center [588, 269] width 59 height 22
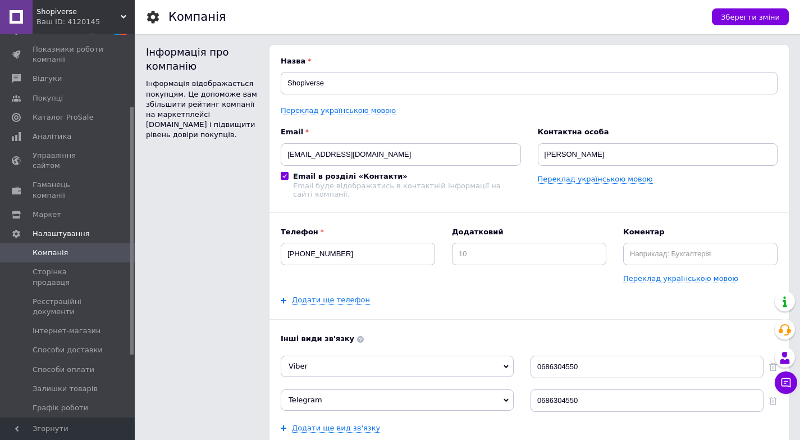
click at [574, 174] on div "Переклад українською мовою" at bounding box center [658, 179] width 240 height 10
click at [572, 176] on link "Переклад українською мовою" at bounding box center [595, 179] width 115 height 9
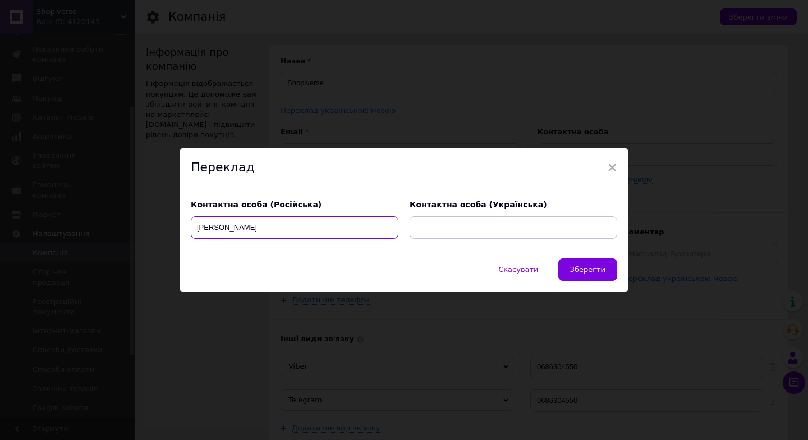
drag, startPoint x: 191, startPoint y: 226, endPoint x: 222, endPoint y: 225, distance: 30.9
click at [222, 225] on input "[PERSON_NAME]" at bounding box center [295, 227] width 208 height 22
click at [510, 223] on input "text" at bounding box center [514, 227] width 208 height 22
paste input "[PERSON_NAME]"
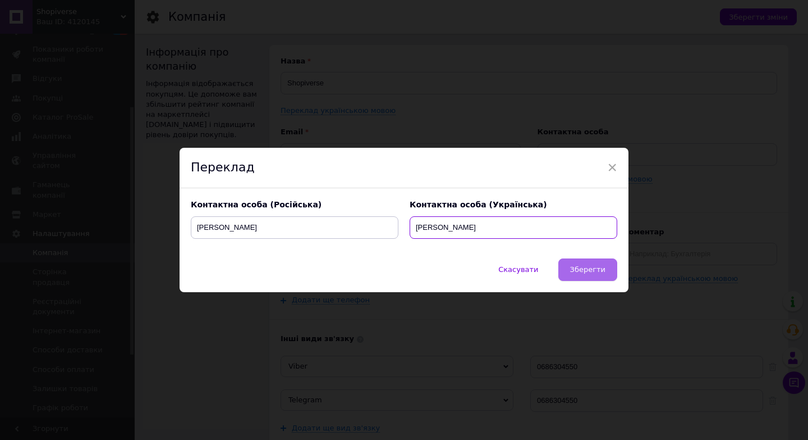
type input "[PERSON_NAME]"
click at [594, 265] on span "Зберегти" at bounding box center [587, 269] width 35 height 8
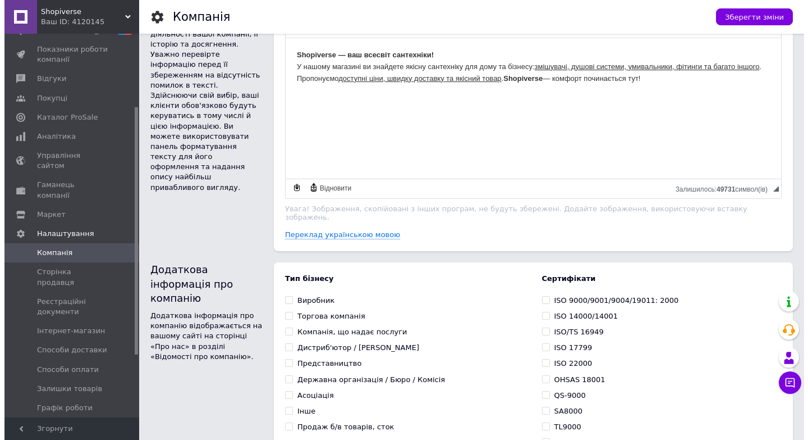
scroll to position [618, 0]
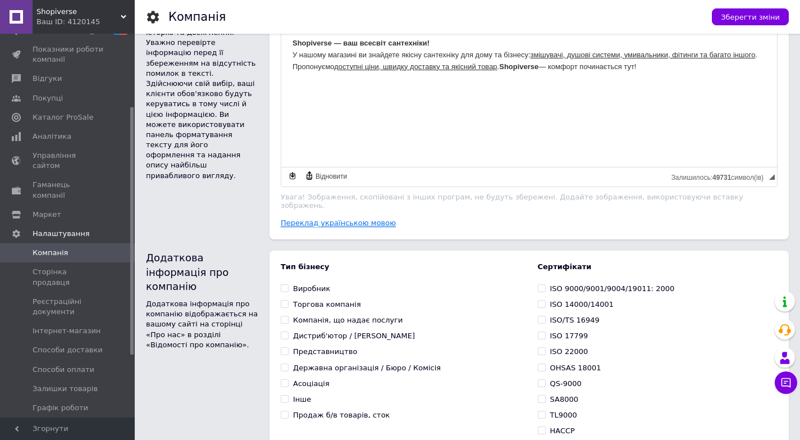
click at [372, 218] on link "Переклад українською мовою" at bounding box center [338, 222] width 115 height 9
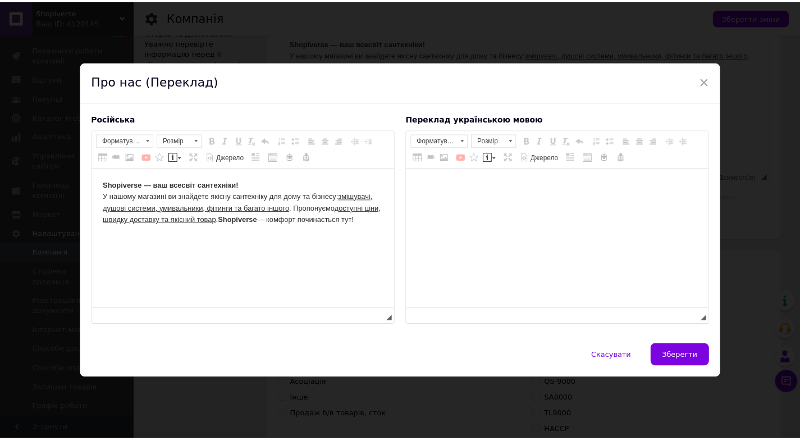
scroll to position [0, 0]
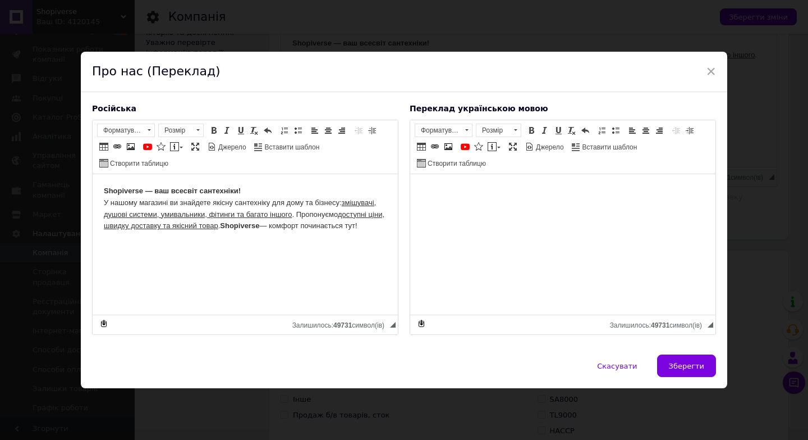
click at [125, 243] on html "Shopiverse — ваш всесвіт сантехніки! У нашому магазині ви знайдете якісну санте…" at bounding box center [245, 208] width 305 height 69
drag, startPoint x: 125, startPoint y: 247, endPoint x: 338, endPoint y: 262, distance: 213.8
click at [338, 243] on html "Shopiverse — ваш всесвіт сантехніки! У нашому магазині ви знайдете якісну санте…" at bounding box center [245, 208] width 305 height 69
click at [380, 228] on body "Shopiverse — ваш всесвіт сантехніки! У нашому магазині ви знайдете якісну санте…" at bounding box center [245, 208] width 283 height 47
click at [133, 145] on span at bounding box center [130, 146] width 9 height 9
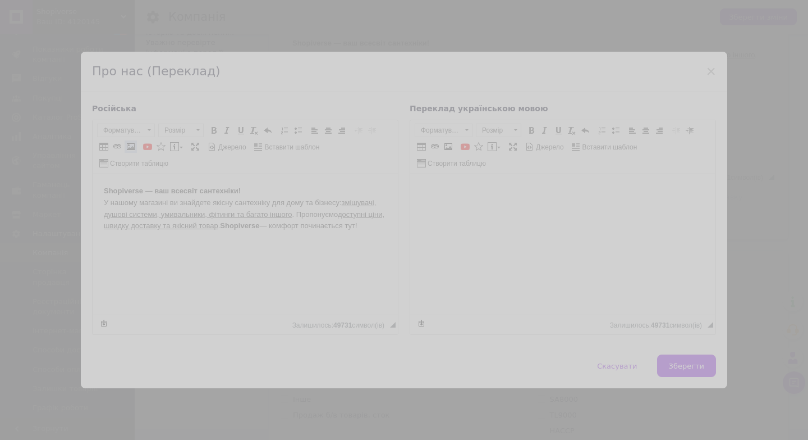
select select
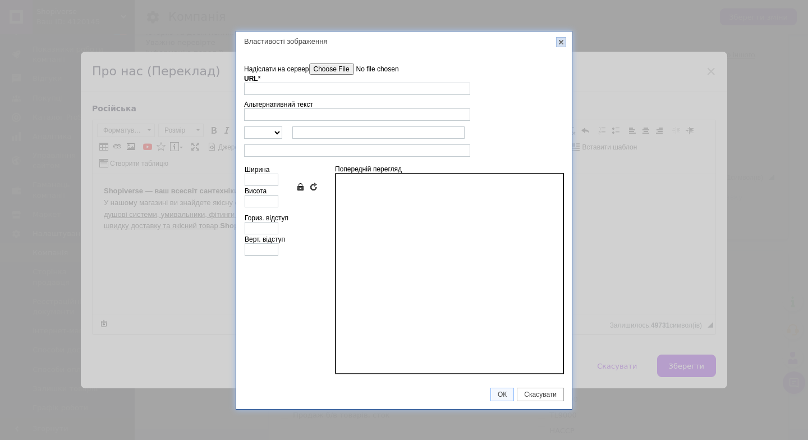
click at [561, 39] on link "X" at bounding box center [561, 42] width 10 height 10
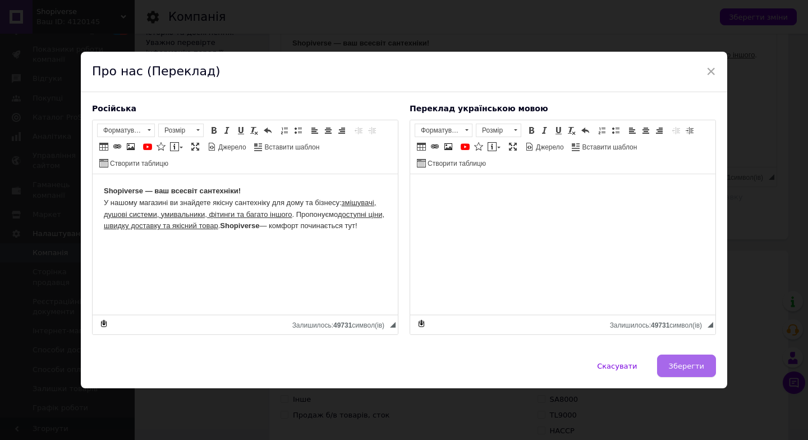
click at [682, 362] on span "Зберегти" at bounding box center [686, 366] width 35 height 8
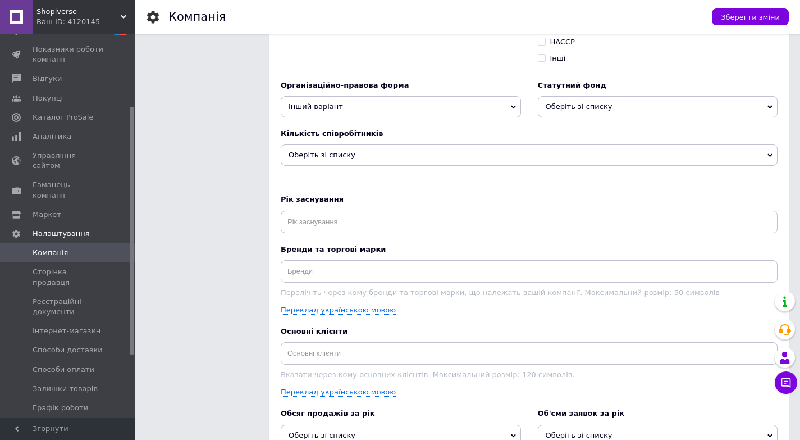
scroll to position [1011, 0]
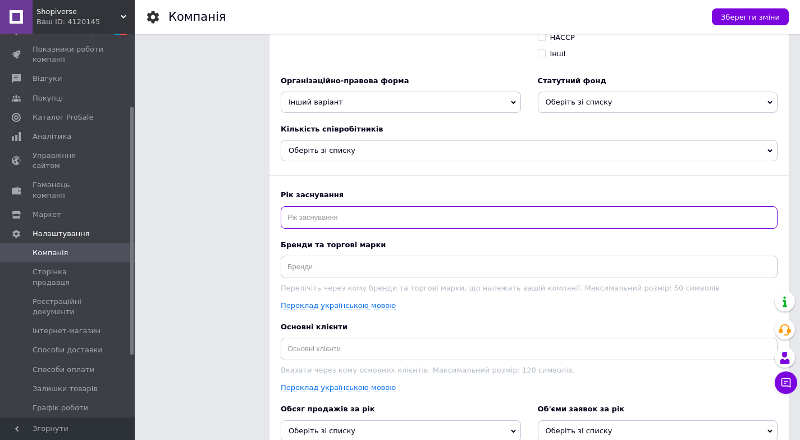
click at [476, 216] on input at bounding box center [529, 217] width 497 height 22
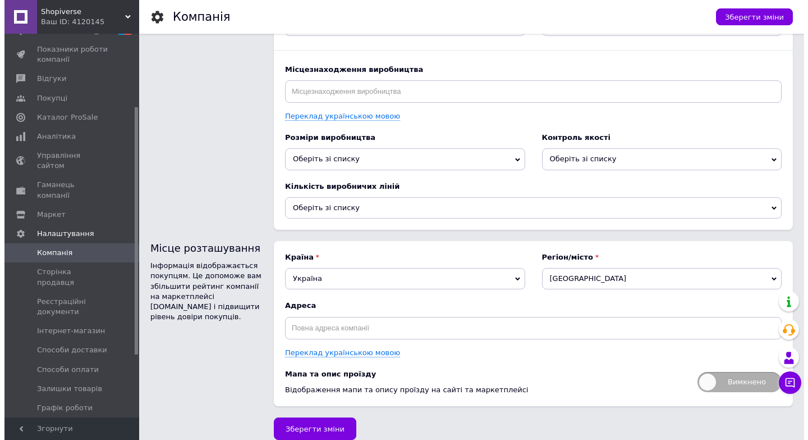
scroll to position [1424, 0]
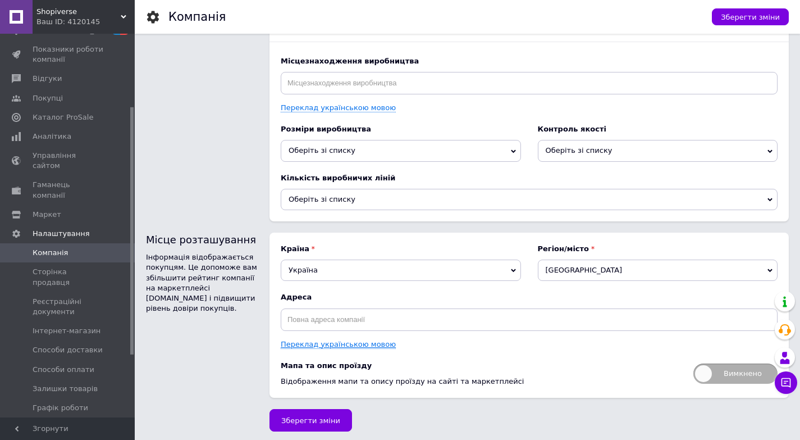
click at [341, 343] on link "Переклад українською мовою" at bounding box center [338, 344] width 115 height 9
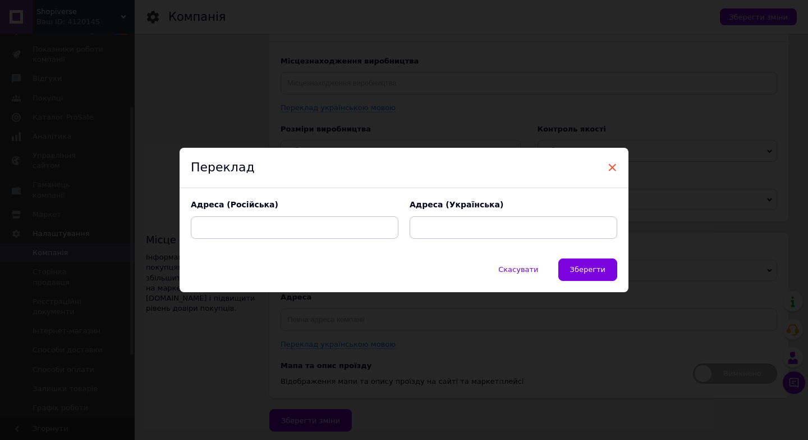
click at [611, 162] on span "×" at bounding box center [612, 167] width 10 height 19
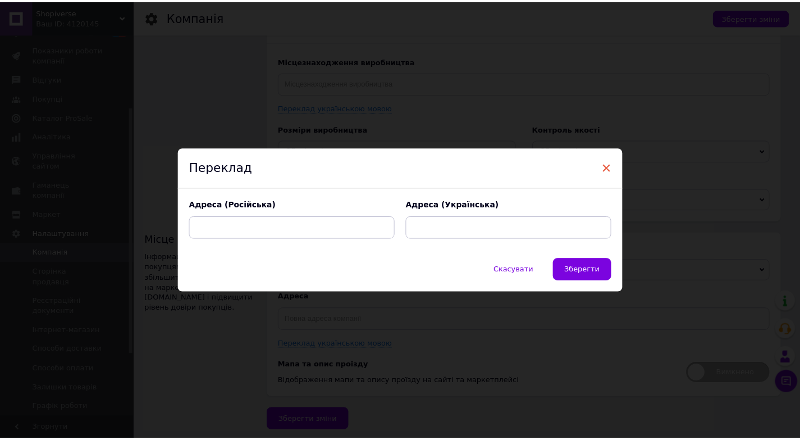
scroll to position [1415, 0]
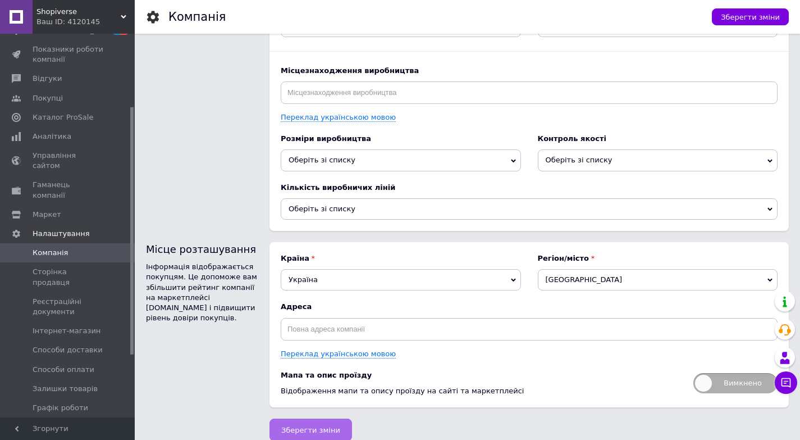
click at [290, 432] on button "Зберегти зміни" at bounding box center [310, 429] width 83 height 22
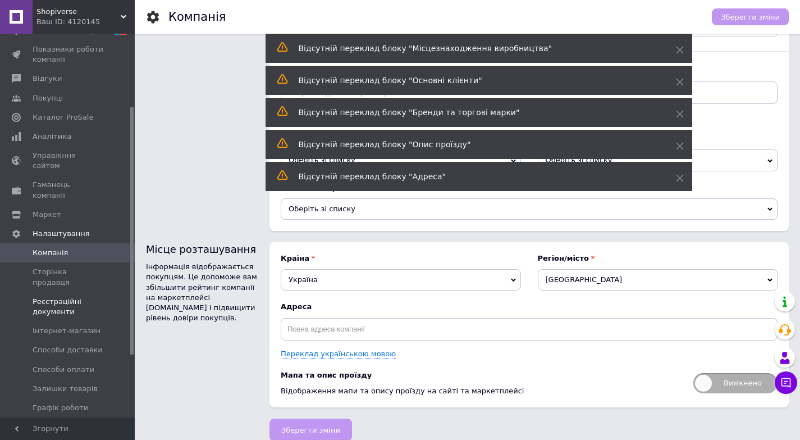
click at [75, 296] on span "Реєстраційні документи" at bounding box center [68, 306] width 71 height 20
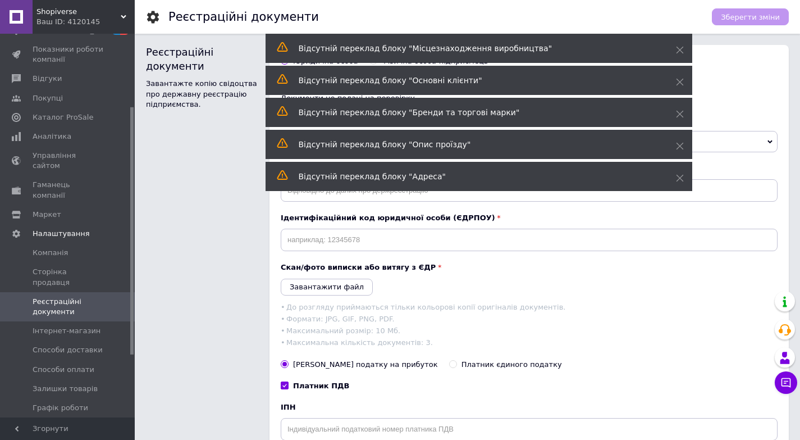
click at [199, 292] on div "Реєстраційні документи Завантажте копію свідоцтва про державну реєстрацію підпр…" at bounding box center [202, 322] width 112 height 555
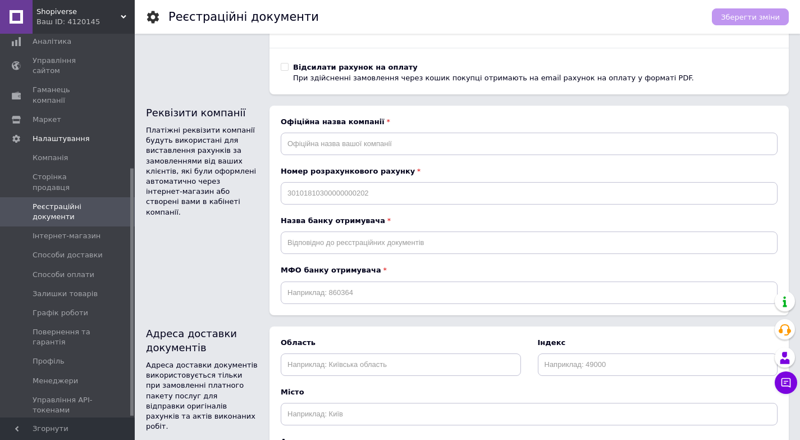
scroll to position [208, 0]
click at [62, 230] on span "Інтернет-магазин" at bounding box center [67, 235] width 68 height 10
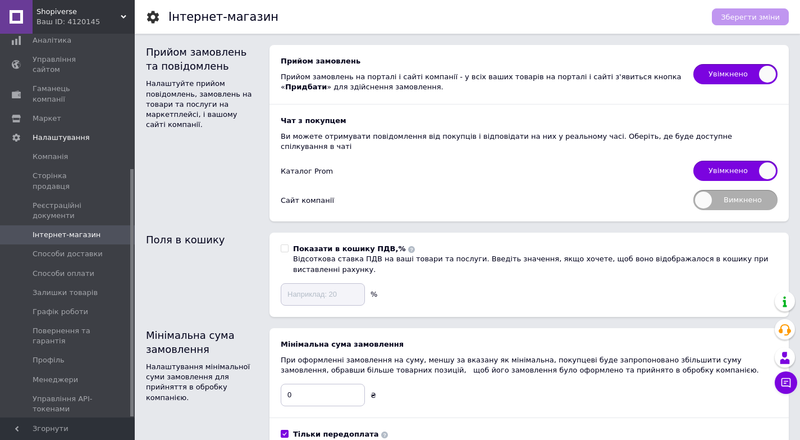
click at [703, 191] on span "Вимкнено" at bounding box center [735, 200] width 84 height 20
click at [693, 190] on input "Вимкнено" at bounding box center [689, 185] width 7 height 7
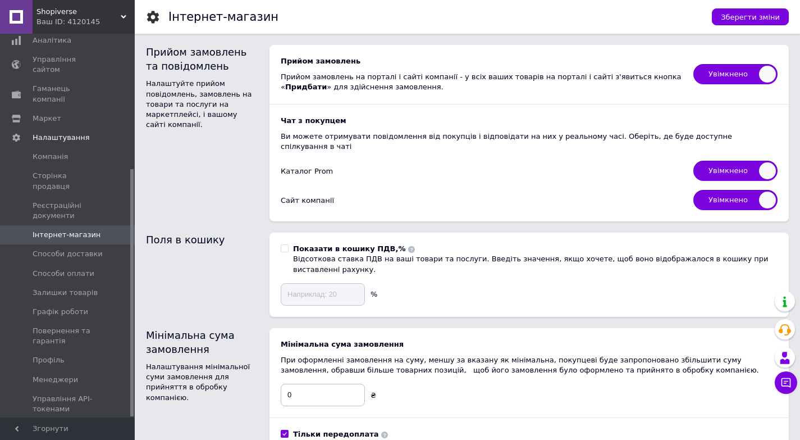
click at [712, 190] on span "Увімкнено" at bounding box center [735, 200] width 84 height 20
click at [693, 190] on input "Увімкнено" at bounding box center [689, 185] width 7 height 7
checkbox input "false"
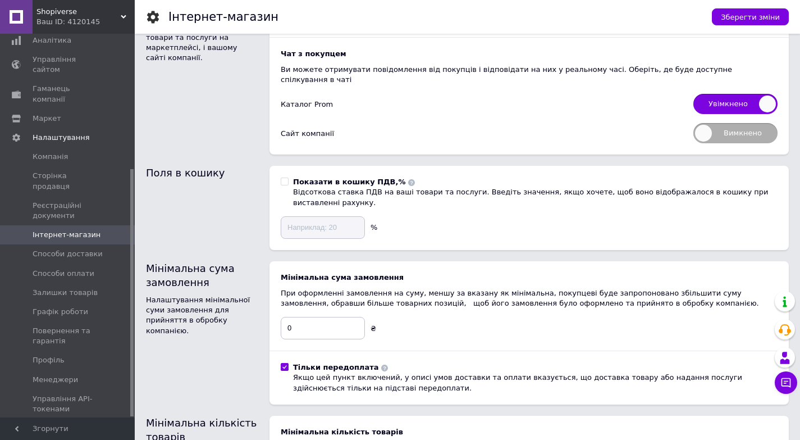
scroll to position [168, 0]
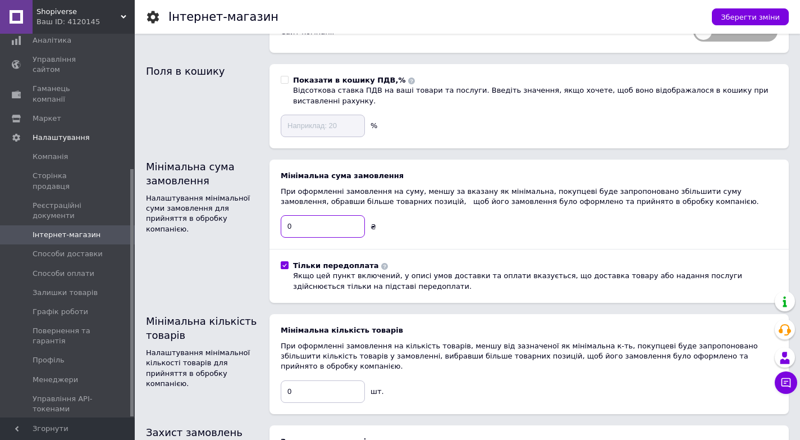
click at [300, 215] on input "0" at bounding box center [323, 226] width 84 height 22
click at [291, 215] on input "0100" at bounding box center [323, 226] width 84 height 22
type input "100"
click at [313, 380] on input "0" at bounding box center [323, 391] width 84 height 22
click at [291, 380] on input "01" at bounding box center [323, 391] width 84 height 22
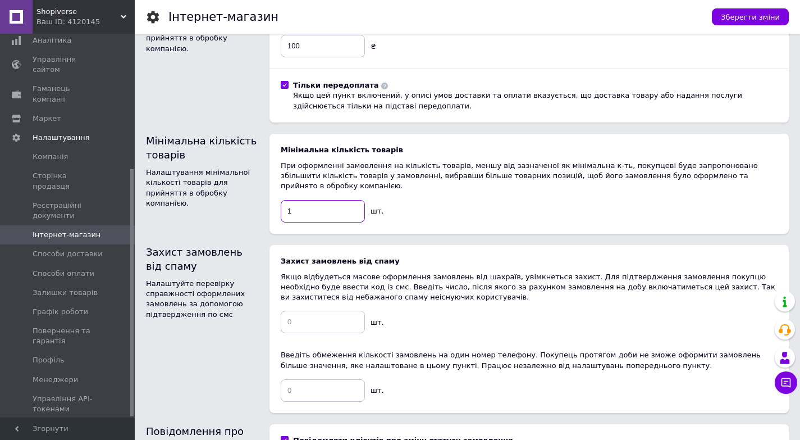
scroll to position [393, 0]
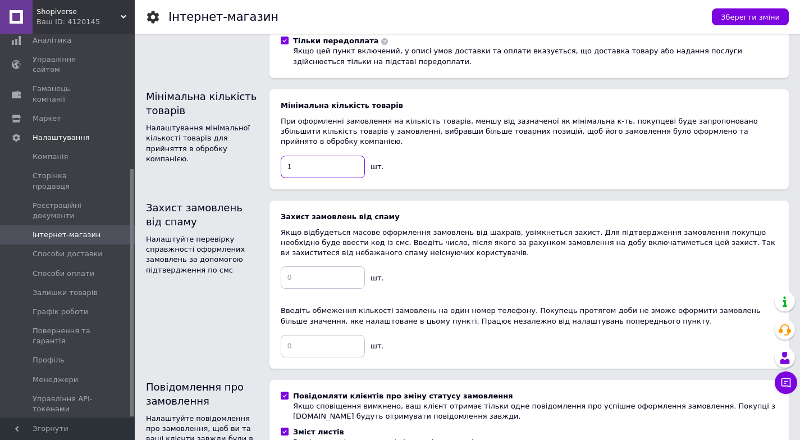
type input "1"
click at [318, 266] on input at bounding box center [323, 277] width 84 height 22
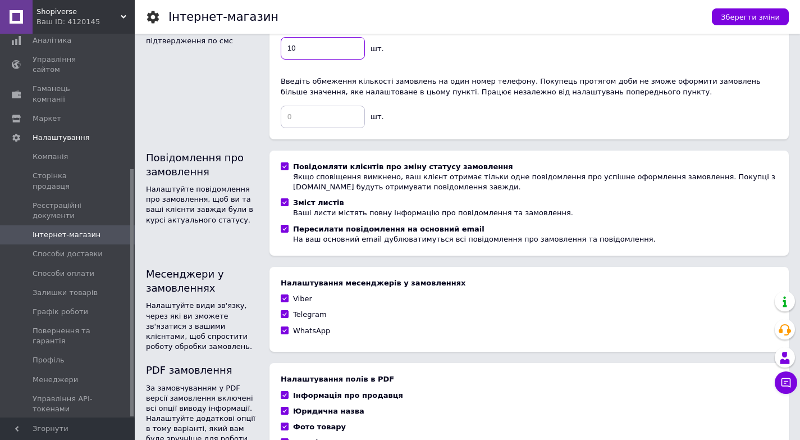
scroll to position [719, 0]
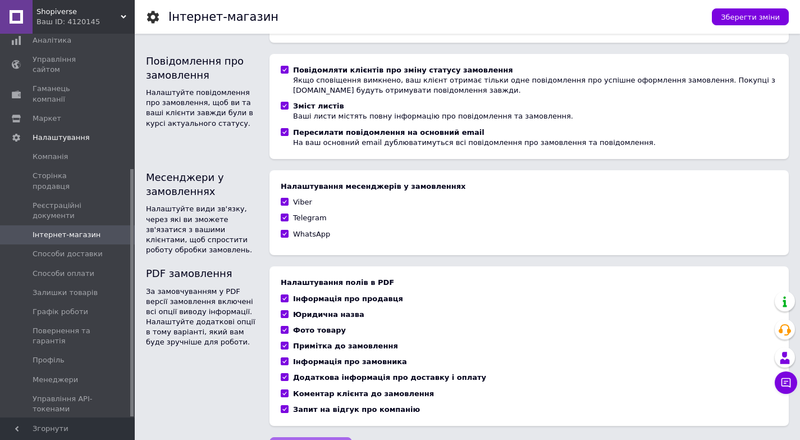
type input "10"
click at [312, 439] on span "Зберегти зміни" at bounding box center [310, 448] width 59 height 8
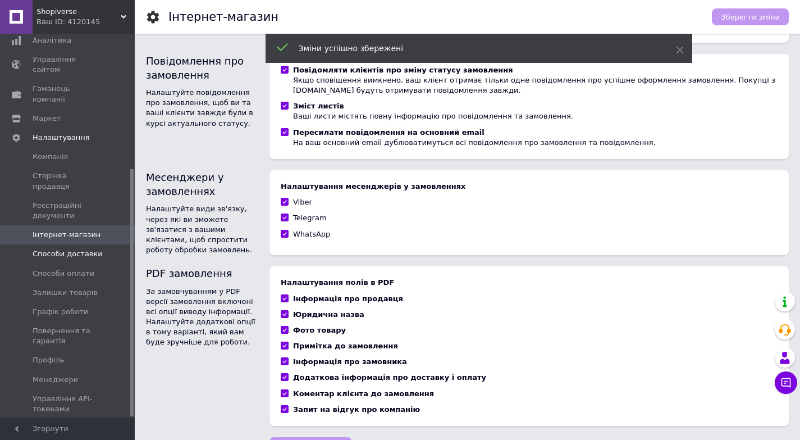
click at [77, 249] on span "Способи доставки" at bounding box center [68, 254] width 70 height 10
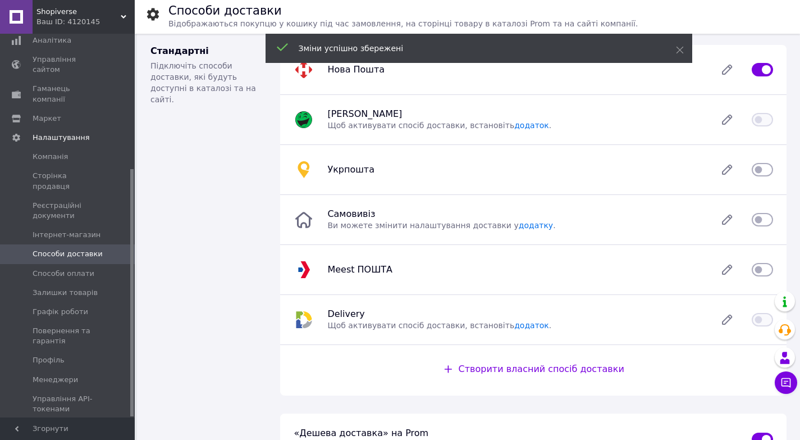
click at [763, 170] on input "checkbox" at bounding box center [762, 169] width 21 height 11
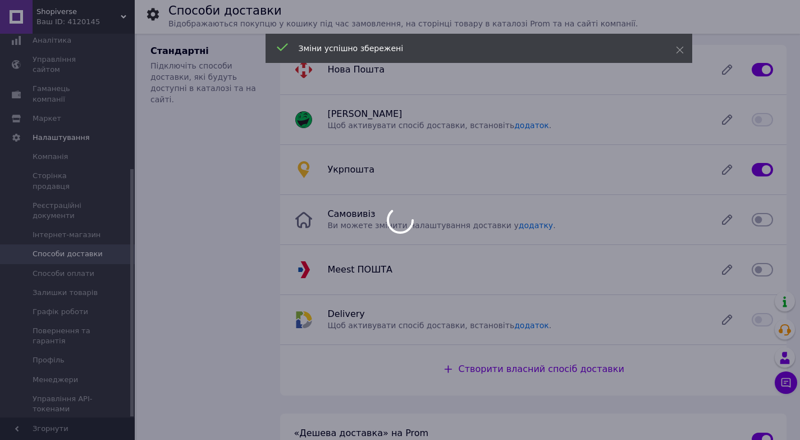
checkbox input "false"
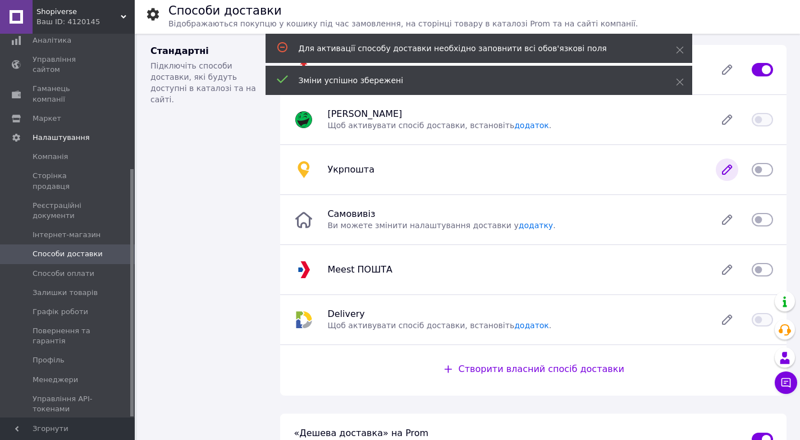
click at [733, 173] on icon at bounding box center [727, 169] width 22 height 22
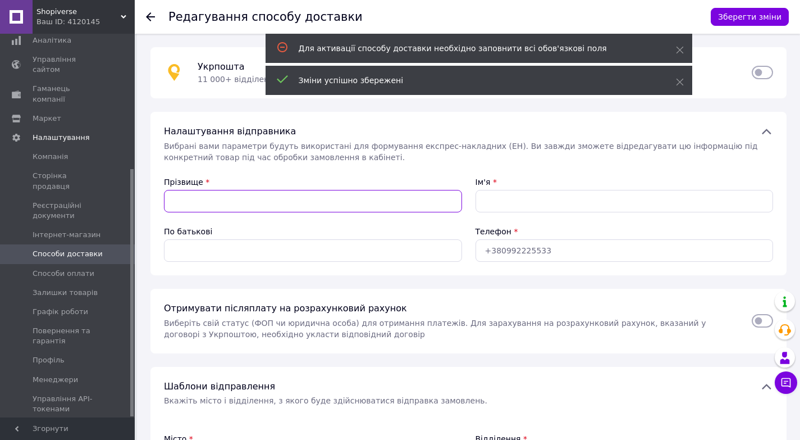
click at [309, 196] on input "Прізвище" at bounding box center [313, 201] width 298 height 22
type input "[PERSON_NAME]"
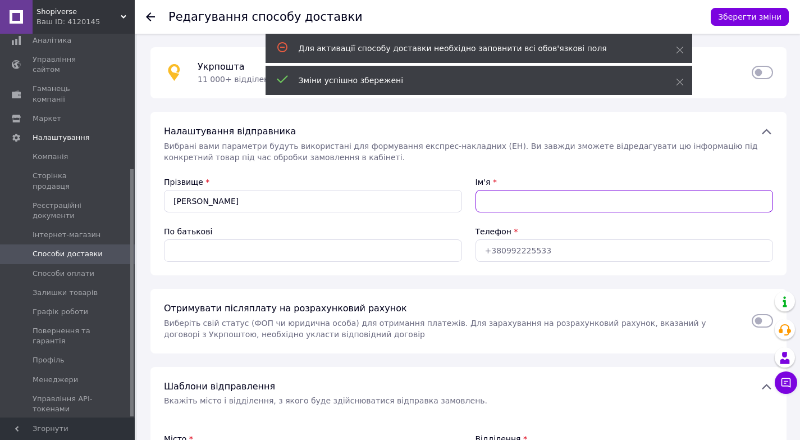
click at [499, 193] on input "Ім'я" at bounding box center [625, 201] width 298 height 22
type input "[PERSON_NAME]"
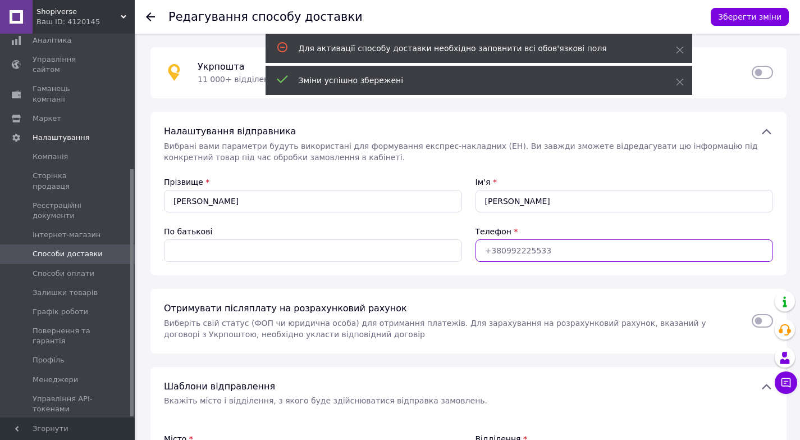
click at [512, 253] on input "Телефон" at bounding box center [625, 250] width 298 height 22
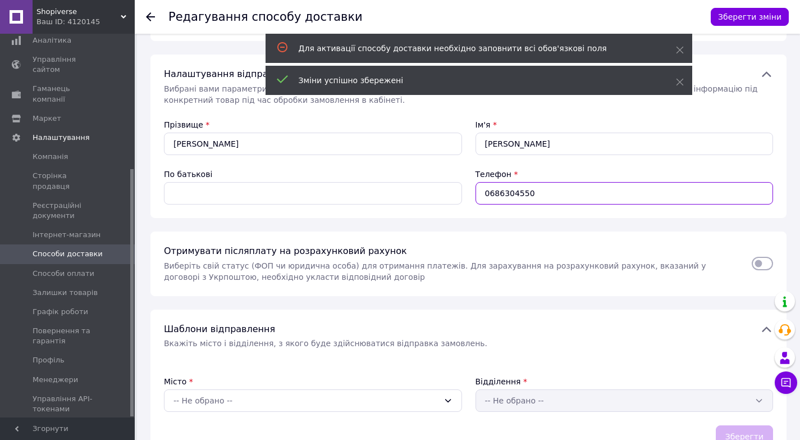
scroll to position [112, 0]
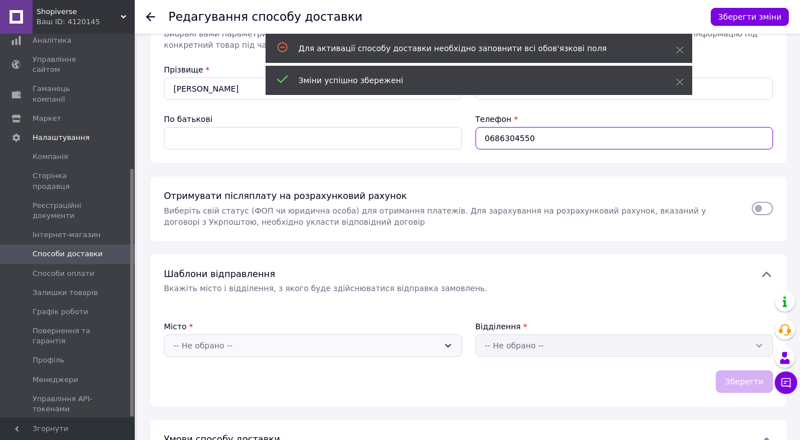
type input "0686304550"
click at [447, 341] on icon at bounding box center [448, 345] width 9 height 9
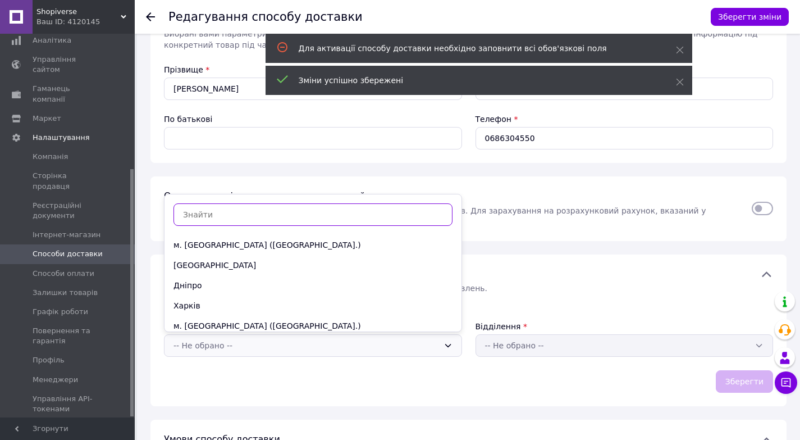
click at [437, 364] on div "Місто * -- Не обрано -- Відділення * -- Не обрано -- Зберегти" at bounding box center [468, 357] width 609 height 72
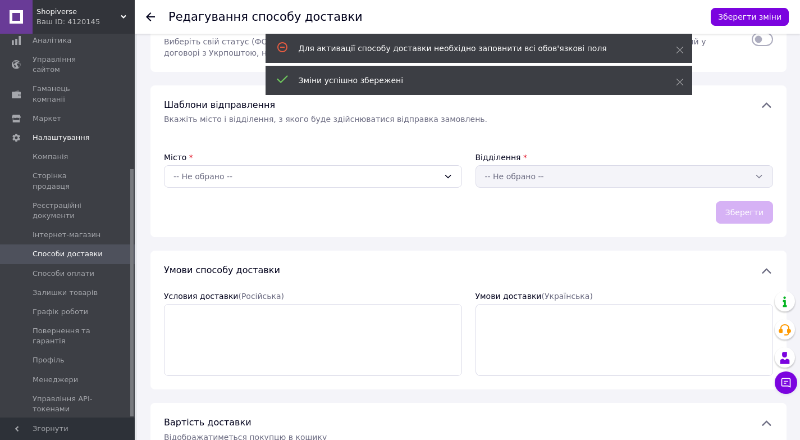
scroll to position [281, 0]
click at [445, 177] on icon at bounding box center [448, 176] width 9 height 9
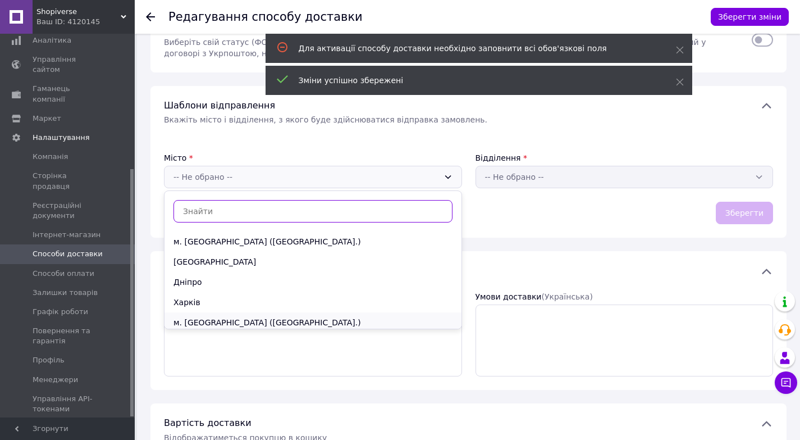
click at [275, 319] on div "м. [GEOGRAPHIC_DATA] ([GEOGRAPHIC_DATA].)" at bounding box center [312, 322] width 297 height 20
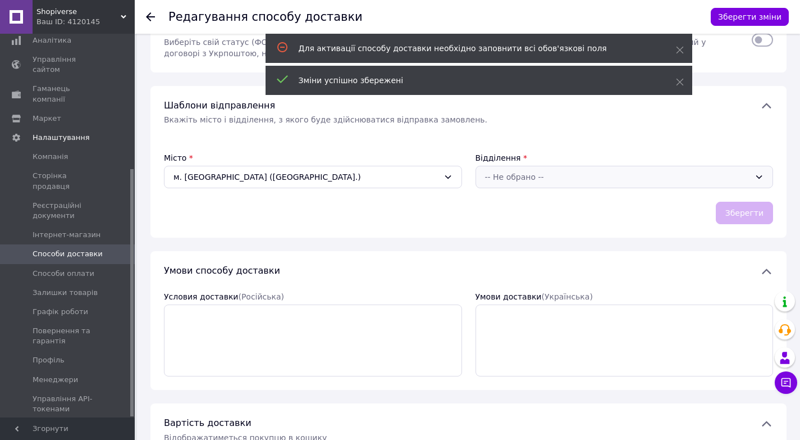
click at [755, 175] on icon at bounding box center [759, 176] width 9 height 9
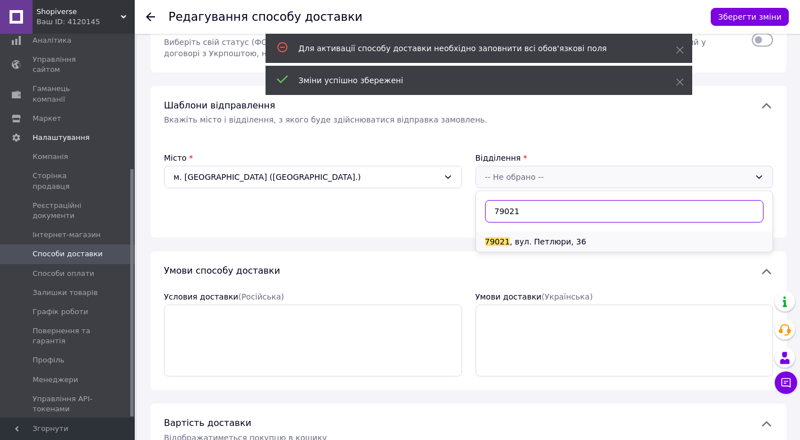
type input "79021"
click at [520, 239] on li "79021 , вул. Петлюри, 36" at bounding box center [624, 241] width 297 height 20
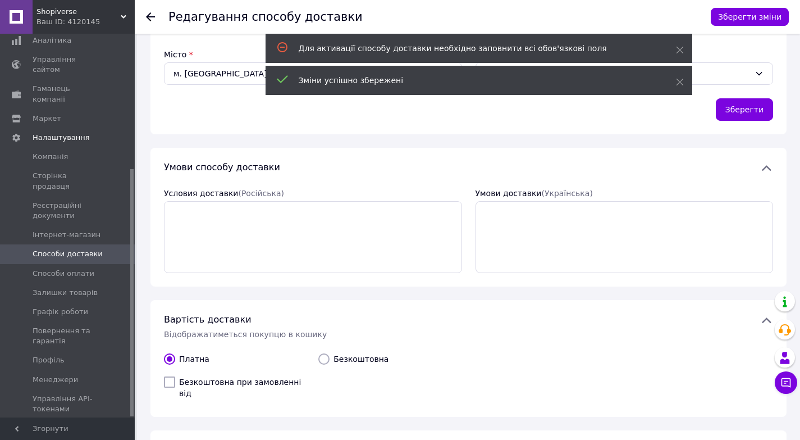
scroll to position [393, 0]
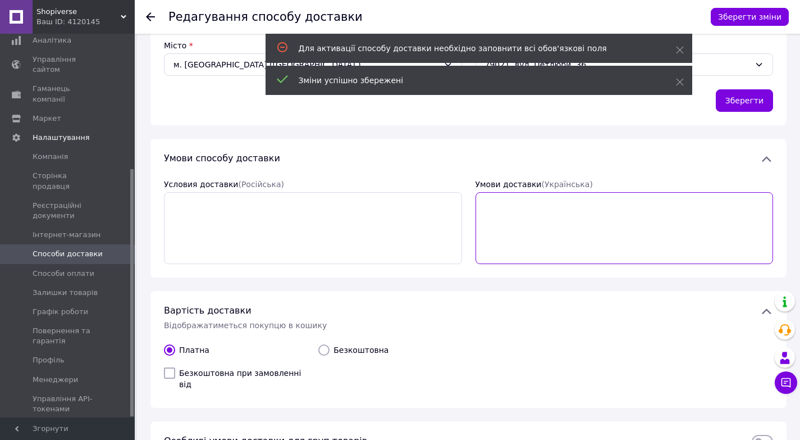
click at [488, 210] on textarea "Умови доставки  (Українська)" at bounding box center [625, 228] width 298 height 72
click at [172, 370] on input "Безкоштовна при замовленні від" at bounding box center [169, 372] width 11 height 11
checkbox input "true"
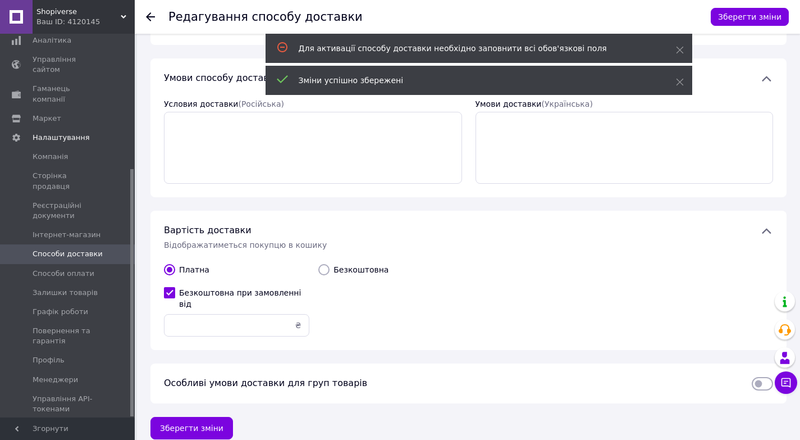
scroll to position [478, 0]
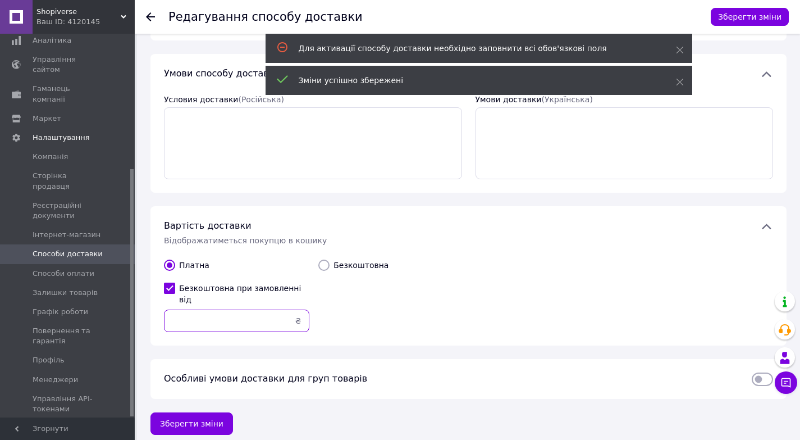
click at [255, 315] on input "text" at bounding box center [236, 320] width 145 height 22
type input "2500"
click at [519, 131] on textarea "Умови доставки  (Українська)" at bounding box center [625, 143] width 298 height 72
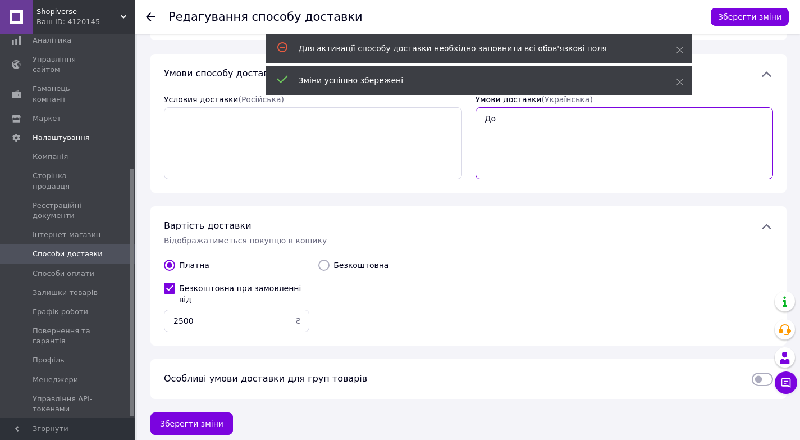
type textarea "Д"
type textarea "Відправка відбувається протягом 1-2 робочих дні."
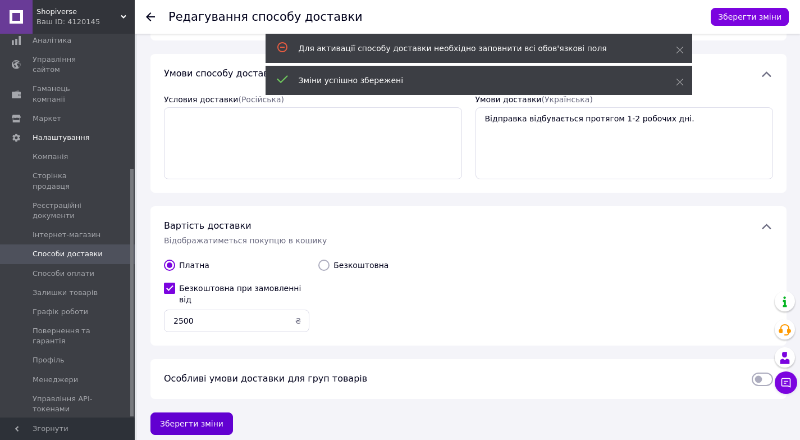
click at [213, 412] on button "Зберегти зміни" at bounding box center [191, 423] width 83 height 22
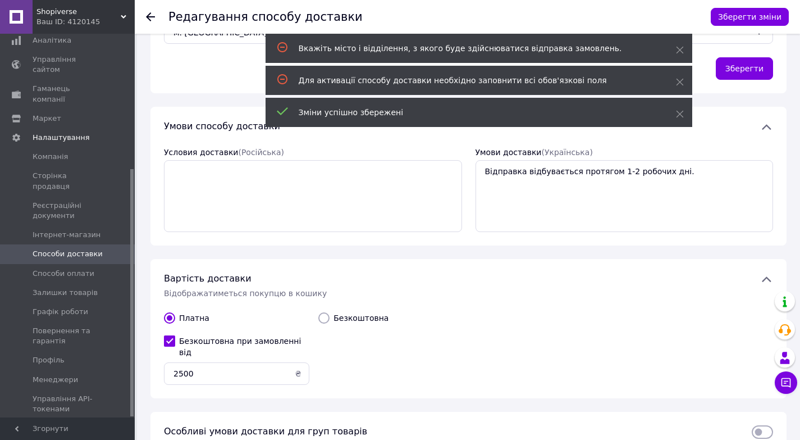
scroll to position [365, 0]
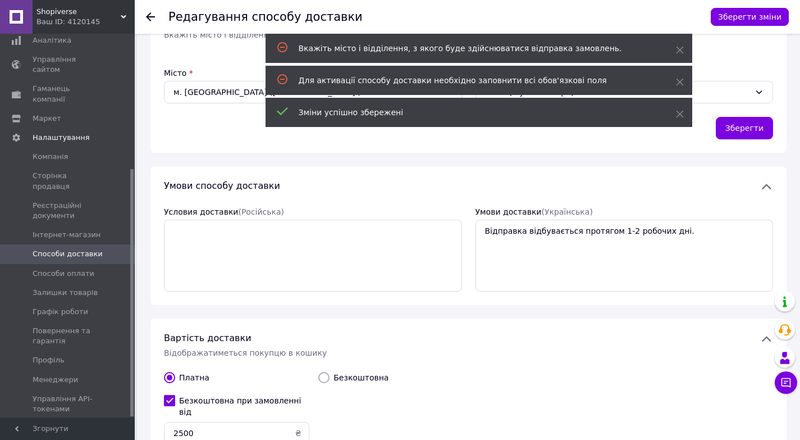
click at [363, 43] on div "Вкажіть місто і відділення, з якого буде здійснюватися відправка замовлень." at bounding box center [473, 48] width 349 height 11
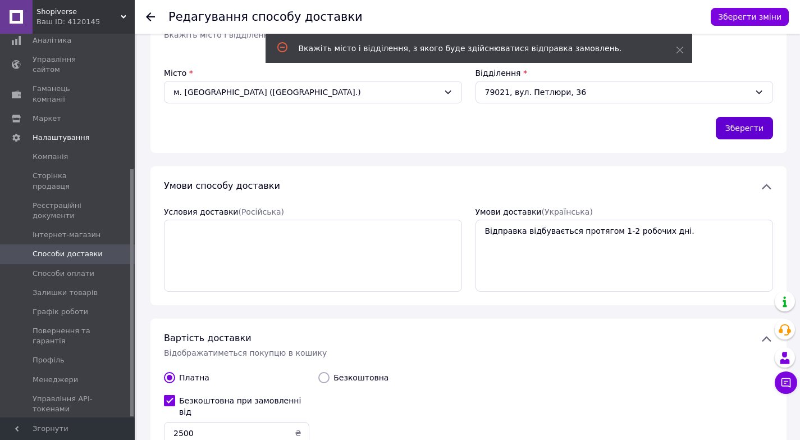
click at [733, 127] on button "Зберегти" at bounding box center [744, 128] width 57 height 22
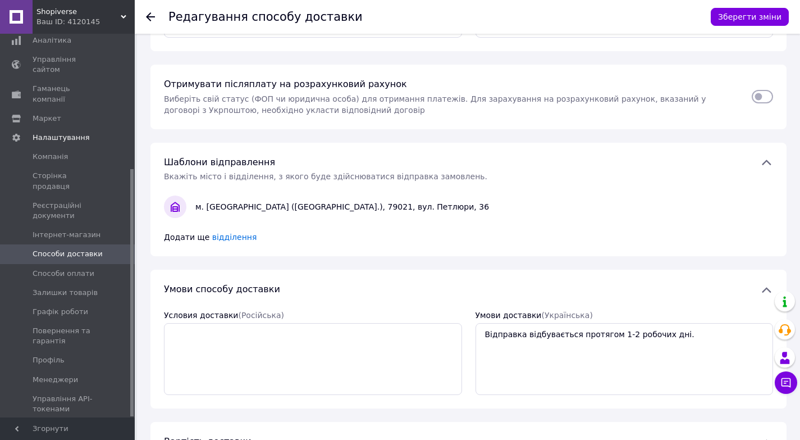
scroll to position [197, 0]
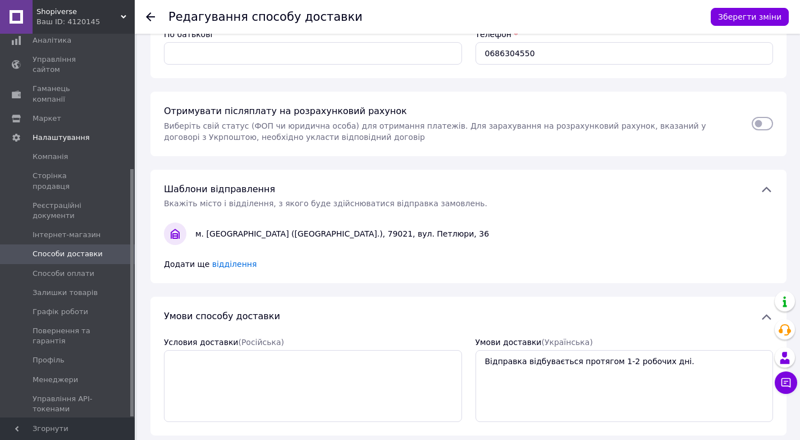
click at [223, 264] on span "відділення" at bounding box center [234, 263] width 45 height 9
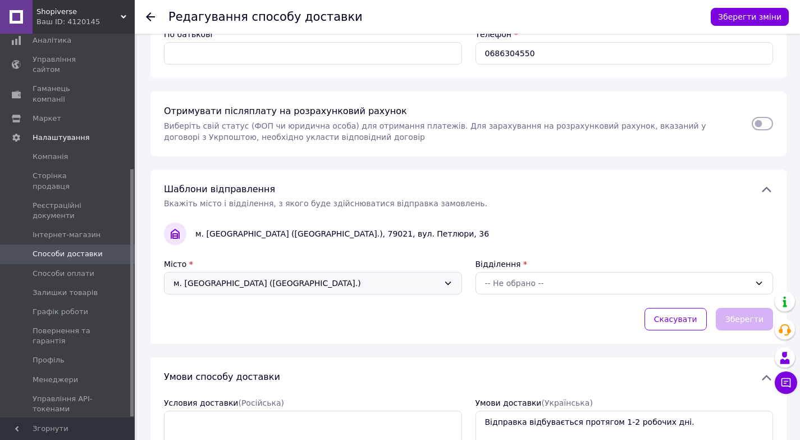
click at [444, 281] on icon at bounding box center [448, 282] width 9 height 9
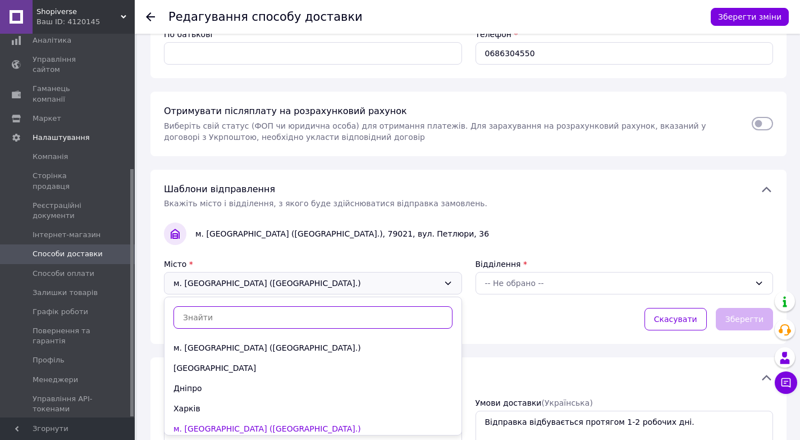
scroll to position [81, 0]
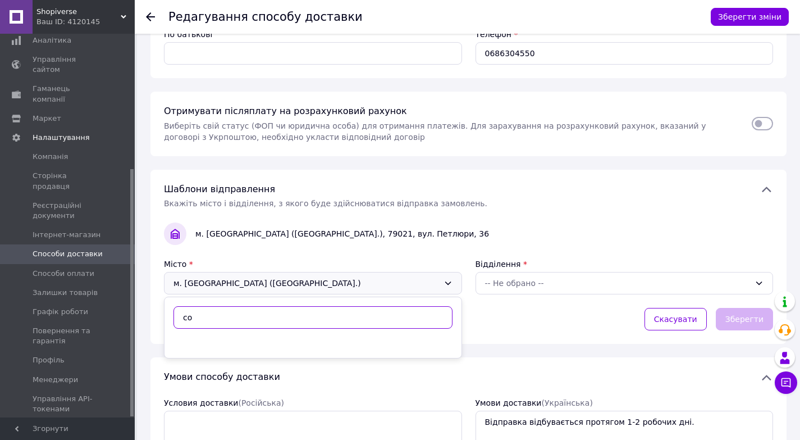
type input "с"
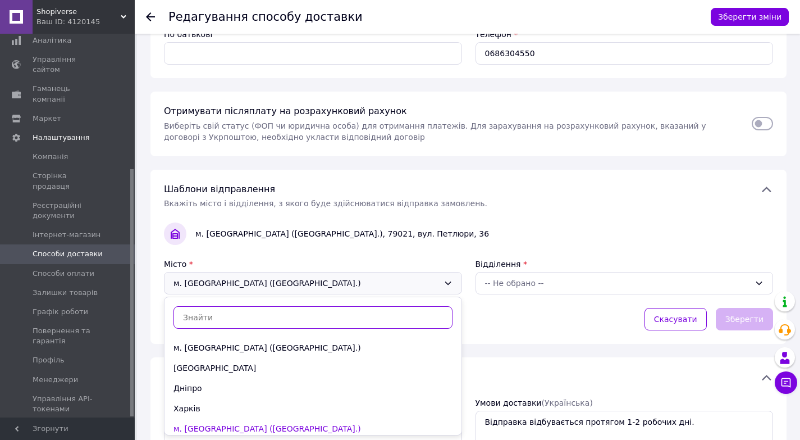
click at [537, 204] on div "Вкажіть місто і відділення, з якого буде здійснюватися відправка замовлень." at bounding box center [468, 203] width 609 height 11
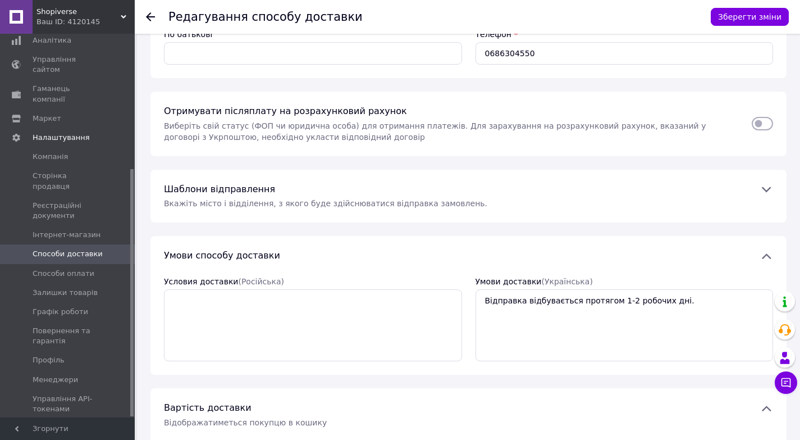
click at [762, 186] on icon at bounding box center [766, 188] width 13 height 13
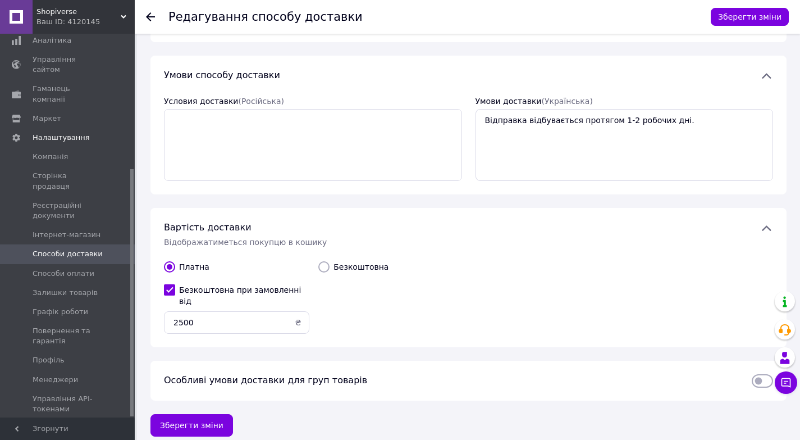
scroll to position [440, 0]
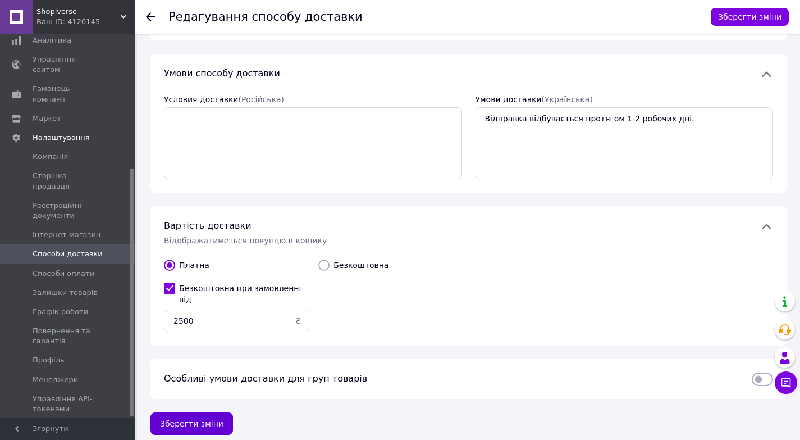
click at [201, 418] on button "Зберегти зміни" at bounding box center [191, 423] width 83 height 22
click at [148, 13] on icon at bounding box center [150, 16] width 9 height 9
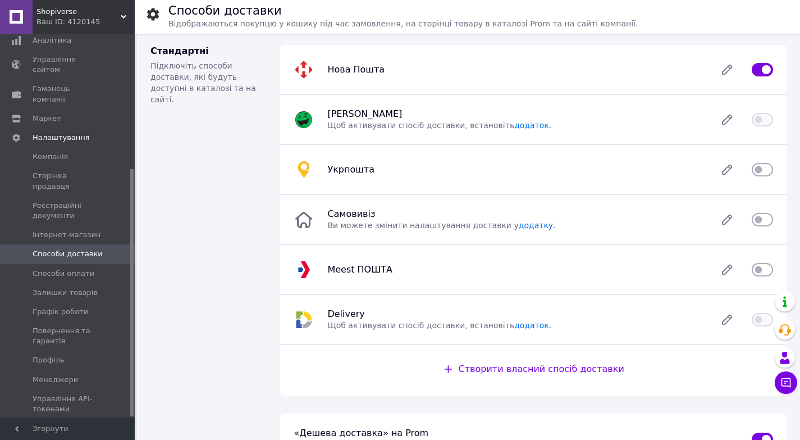
click at [760, 166] on input "checkbox" at bounding box center [762, 169] width 21 height 11
checkbox input "true"
click at [514, 123] on link "додаток" at bounding box center [531, 125] width 35 height 9
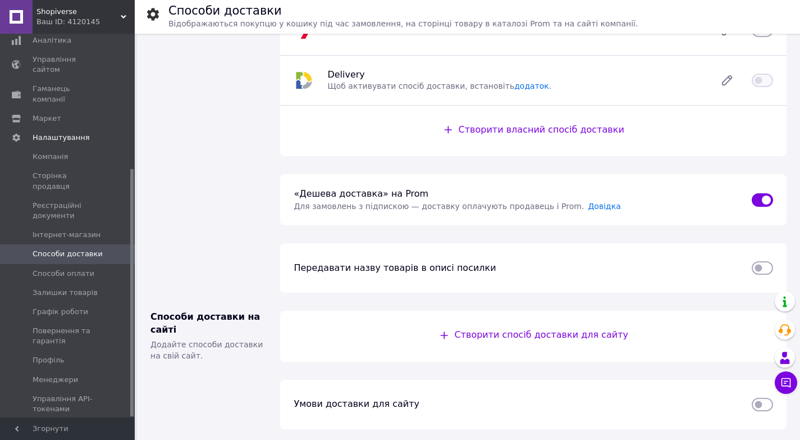
scroll to position [241, 0]
click at [548, 332] on span "Створити спосіб доставки для сайту" at bounding box center [540, 333] width 173 height 11
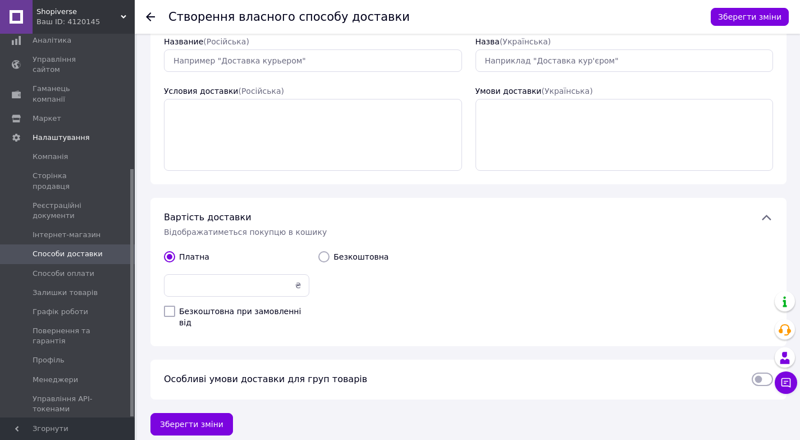
scroll to position [65, 0]
click at [166, 313] on input "Безкоштовна при замовленні від" at bounding box center [169, 310] width 11 height 11
checkbox input "true"
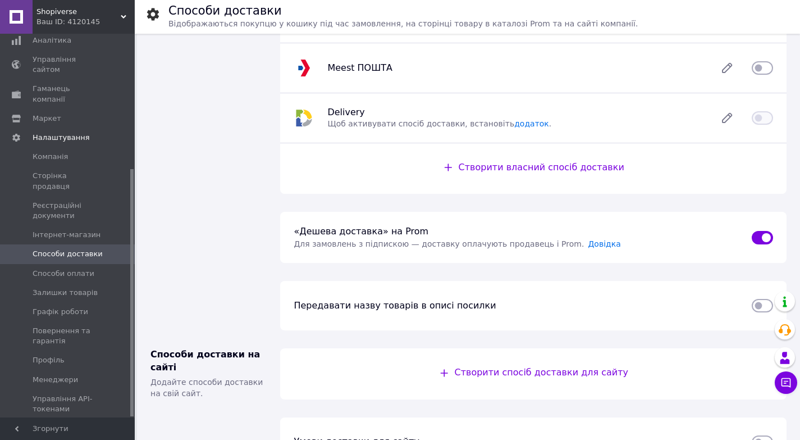
scroll to position [225, 0]
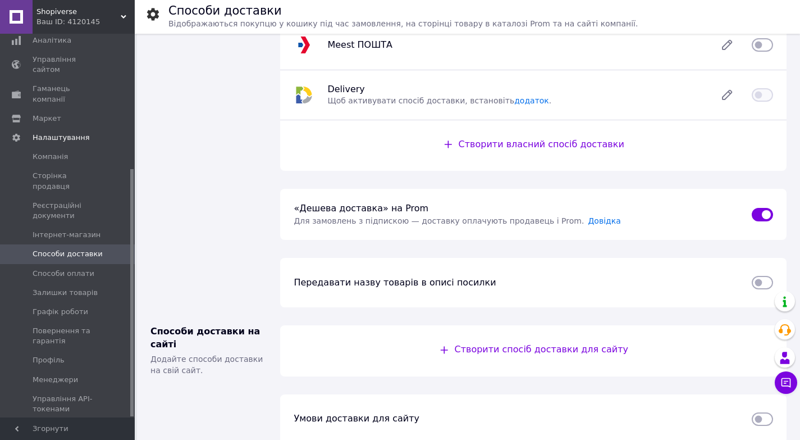
click at [764, 280] on input "checkbox" at bounding box center [762, 282] width 21 height 11
checkbox input "true"
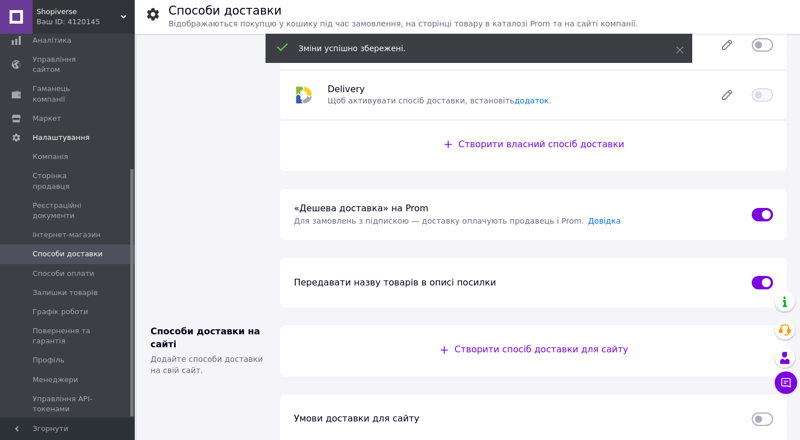
scroll to position [241, 0]
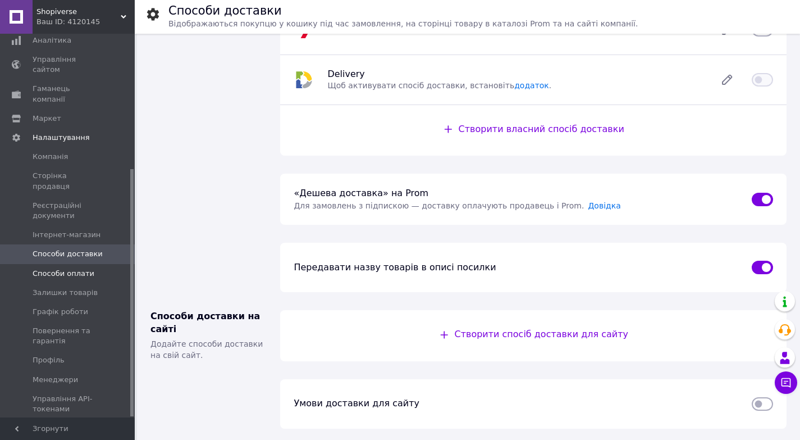
click at [100, 268] on span "Способи оплати" at bounding box center [68, 273] width 71 height 10
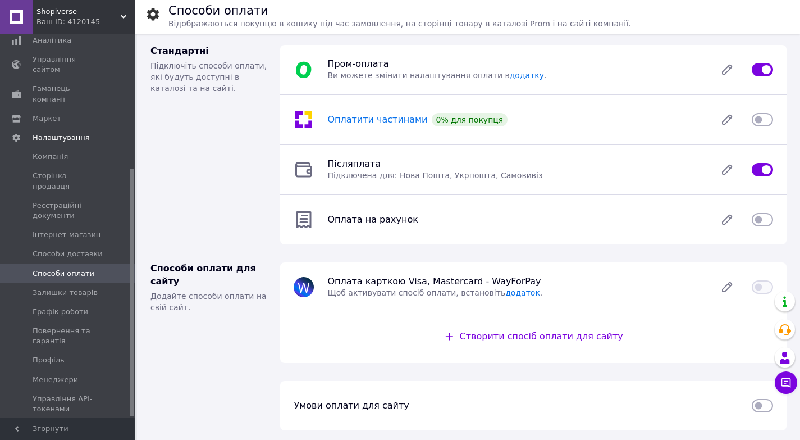
click at [408, 120] on span "Оплатити частинами" at bounding box center [377, 119] width 100 height 11
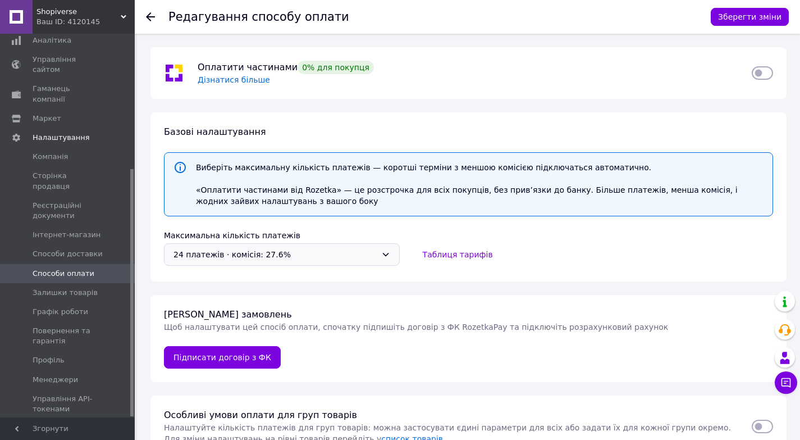
click at [385, 255] on icon at bounding box center [385, 254] width 9 height 9
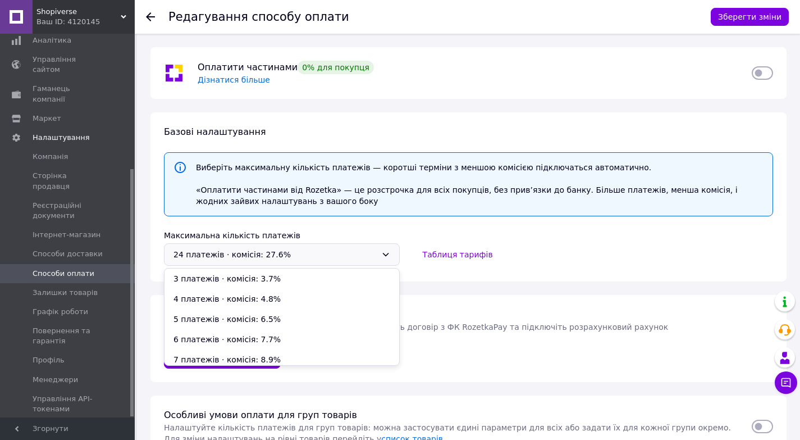
scroll to position [146, 0]
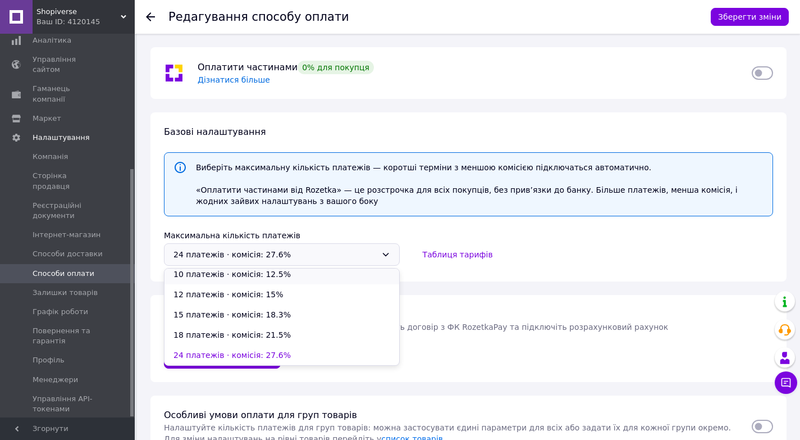
click at [237, 275] on li "10 платежів ⋅ комісія: 12.5%" at bounding box center [281, 274] width 235 height 20
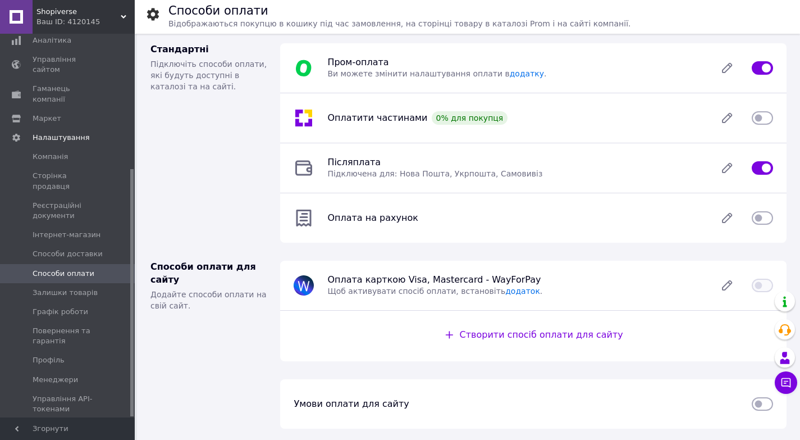
scroll to position [3, 0]
click at [67, 326] on span "Повернення та гарантія" at bounding box center [68, 336] width 71 height 20
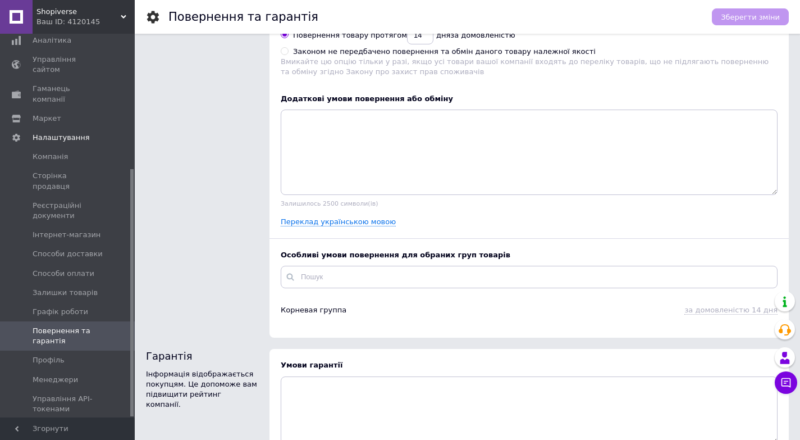
scroll to position [213, 0]
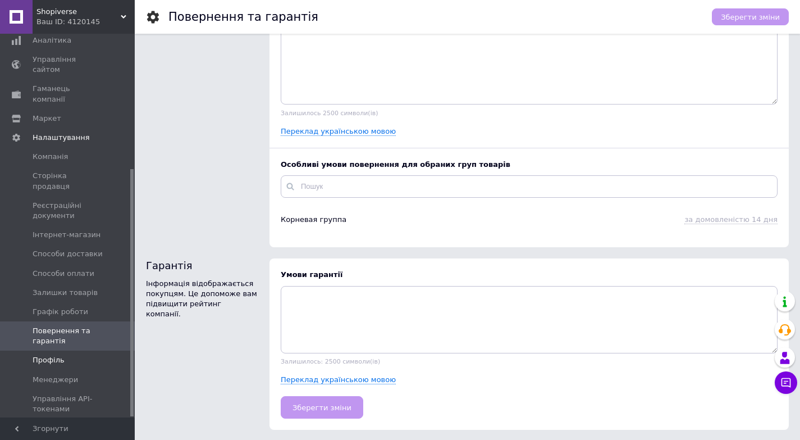
click at [76, 355] on span "Профіль" at bounding box center [68, 360] width 71 height 10
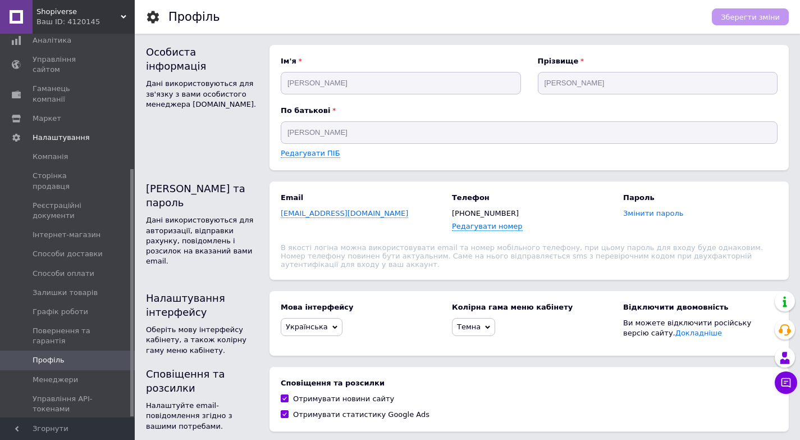
click at [629, 214] on span "Змінити пароль" at bounding box center [653, 213] width 61 height 9
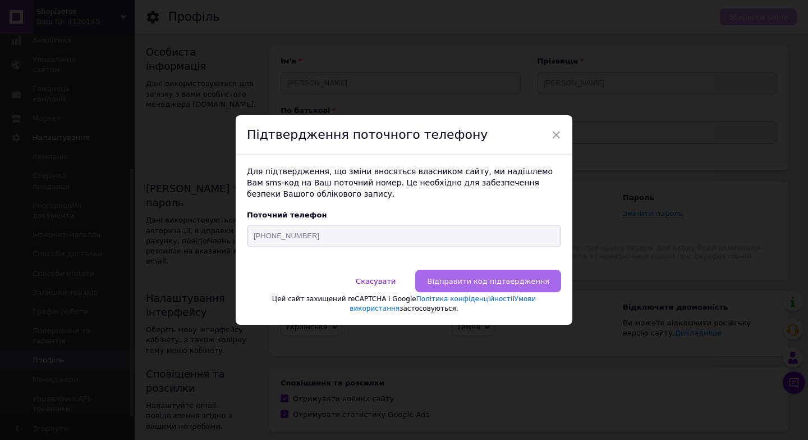
click at [486, 280] on span "Відправити код підтвердження" at bounding box center [488, 281] width 122 height 8
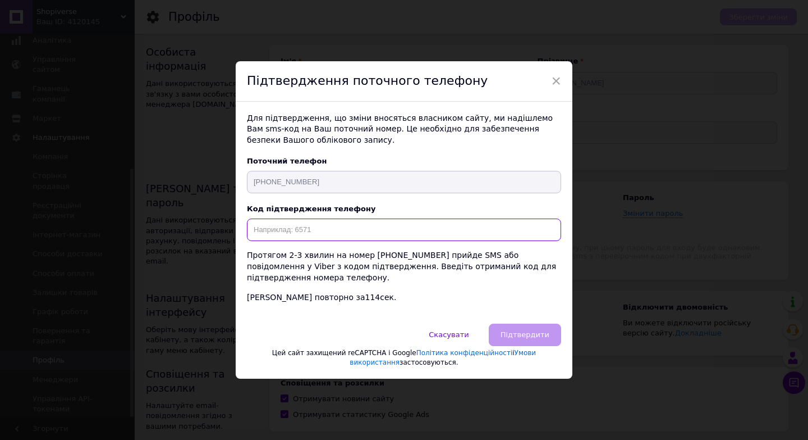
click at [311, 231] on input "text" at bounding box center [404, 229] width 314 height 22
type input "1119"
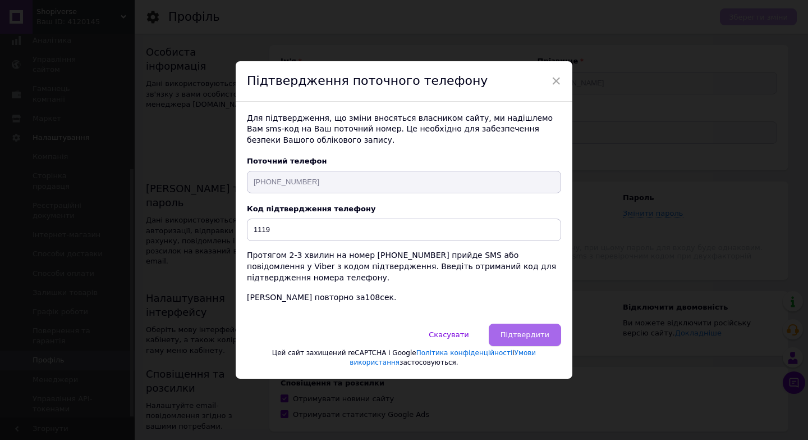
click at [528, 330] on span "Підтвердити" at bounding box center [525, 334] width 49 height 8
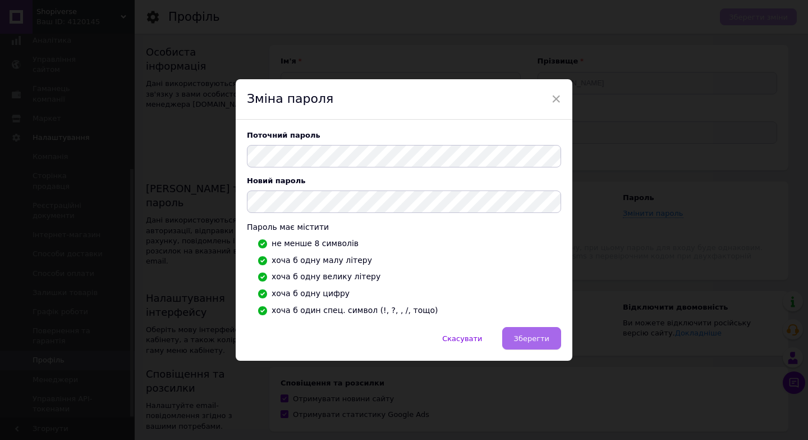
click at [528, 332] on button "Зберегти" at bounding box center [531, 338] width 59 height 22
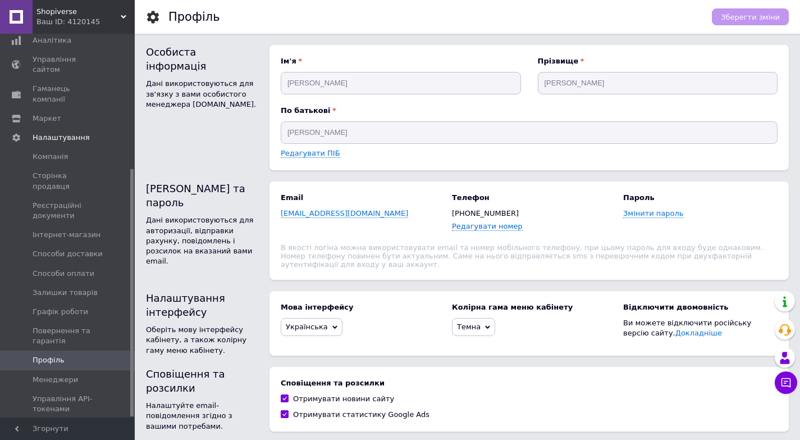
click at [485, 324] on icon at bounding box center [487, 326] width 5 height 5
click at [476, 322] on span "Темна" at bounding box center [469, 326] width 24 height 8
click at [471, 322] on span "Темна" at bounding box center [469, 326] width 24 height 8
click at [474, 323] on span "Темна" at bounding box center [469, 326] width 24 height 8
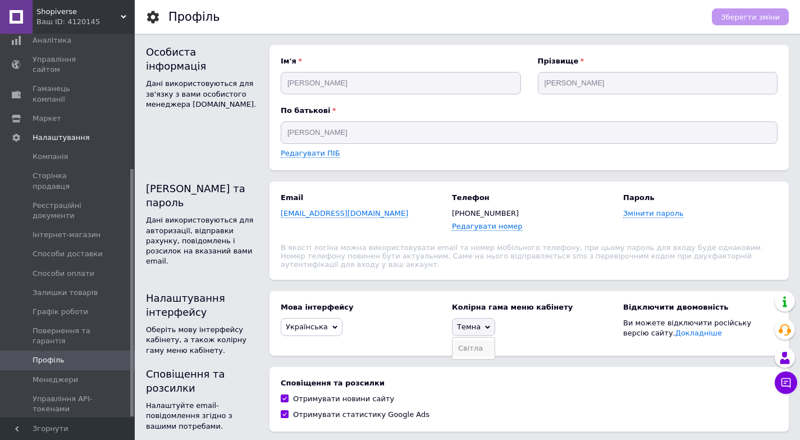
click at [474, 340] on li "Світла" at bounding box center [473, 348] width 42 height 16
click at [481, 321] on span "Світла" at bounding box center [474, 327] width 44 height 18
click at [474, 340] on li "Темна" at bounding box center [473, 348] width 43 height 16
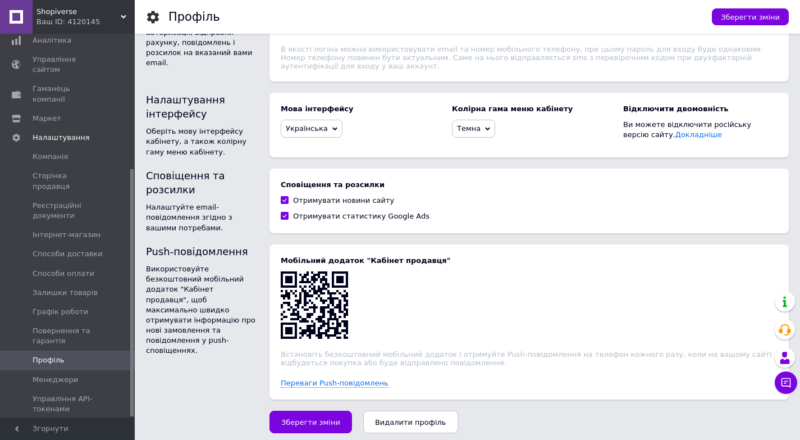
scroll to position [199, 0]
click at [292, 417] on span "Зберегти зміни" at bounding box center [310, 421] width 59 height 8
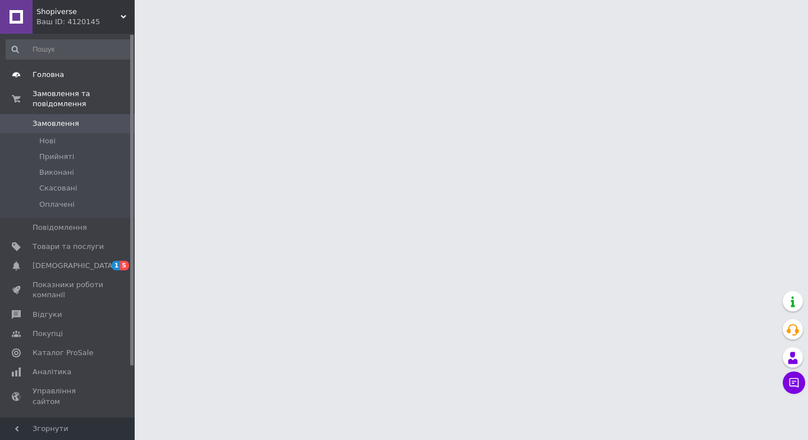
click at [49, 75] on span "Головна" at bounding box center [48, 75] width 31 height 10
